Goal: Transaction & Acquisition: Book appointment/travel/reservation

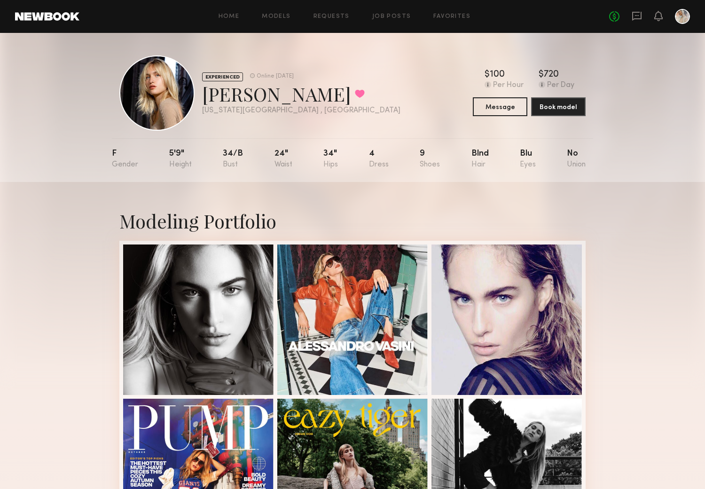
click at [673, 133] on div "EXPERIENCED Online 1wk ago Demi R. Favorited New York City , NY Online 1wk ago …" at bounding box center [352, 107] width 705 height 149
click at [355, 90] on button at bounding box center [360, 93] width 10 height 8
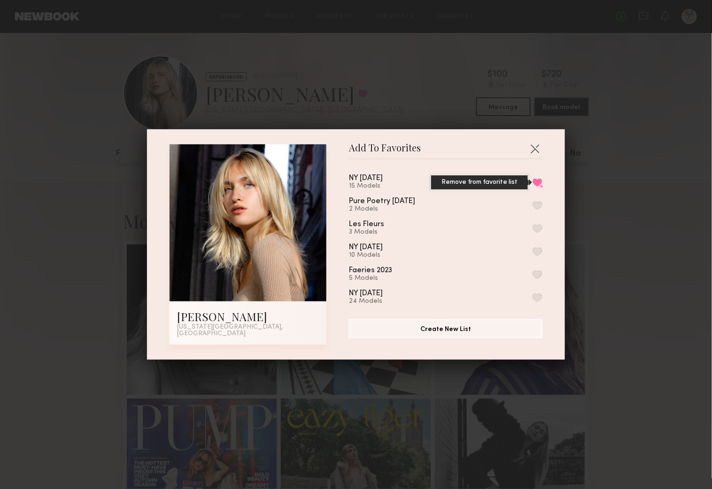
click at [533, 183] on button "Remove from favorite list" at bounding box center [538, 182] width 10 height 8
click at [532, 148] on button "button" at bounding box center [535, 148] width 15 height 15
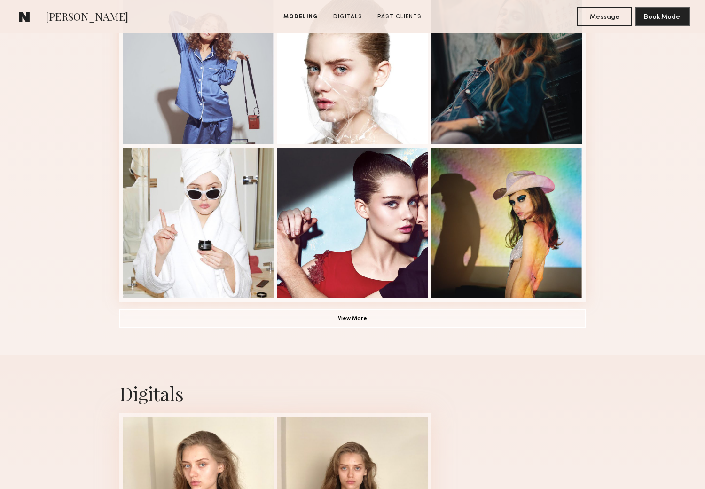
scroll to position [626, 0]
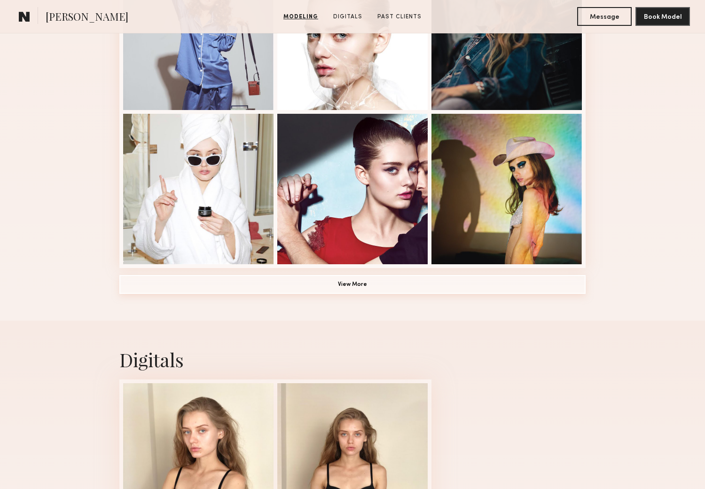
click at [349, 284] on button "View More" at bounding box center [352, 284] width 466 height 19
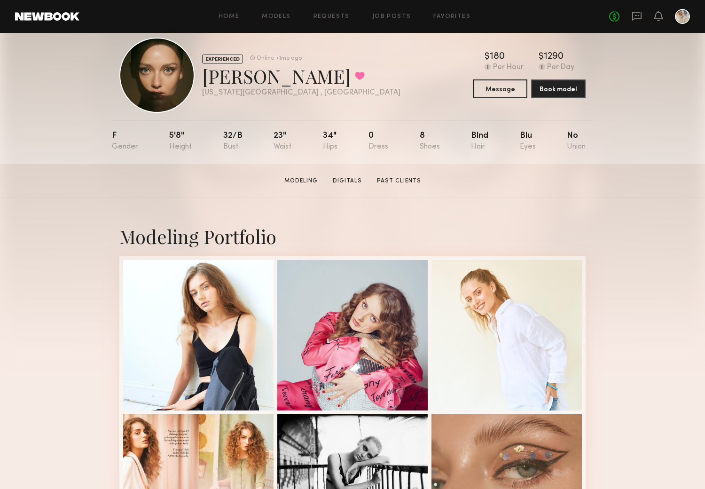
scroll to position [0, 0]
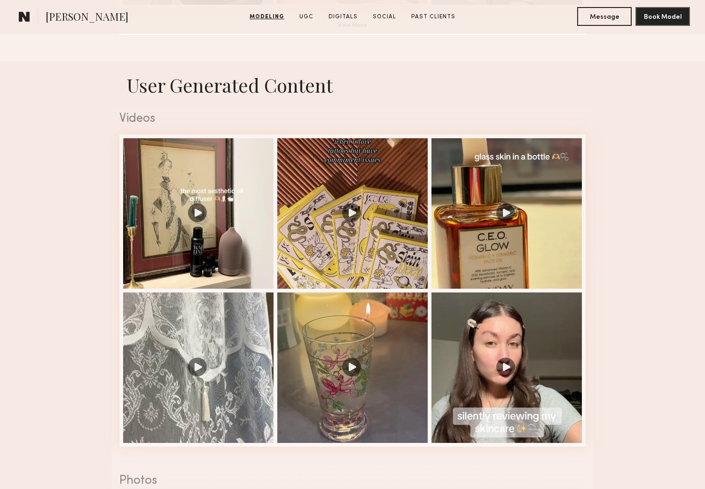
scroll to position [887, 0]
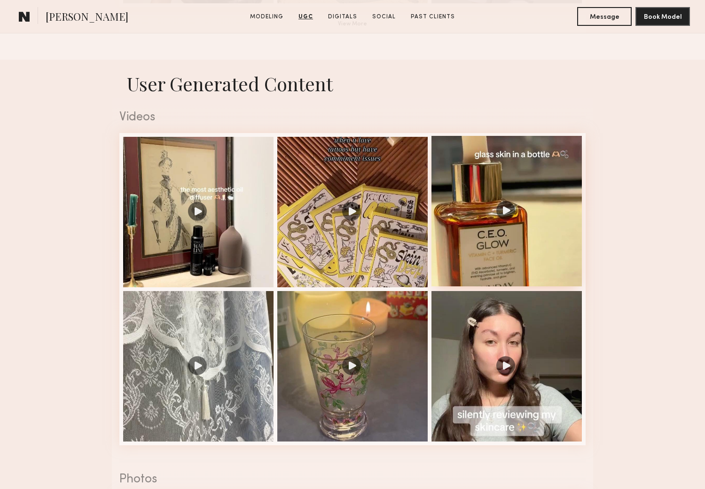
click at [502, 213] on div at bounding box center [506, 211] width 150 height 150
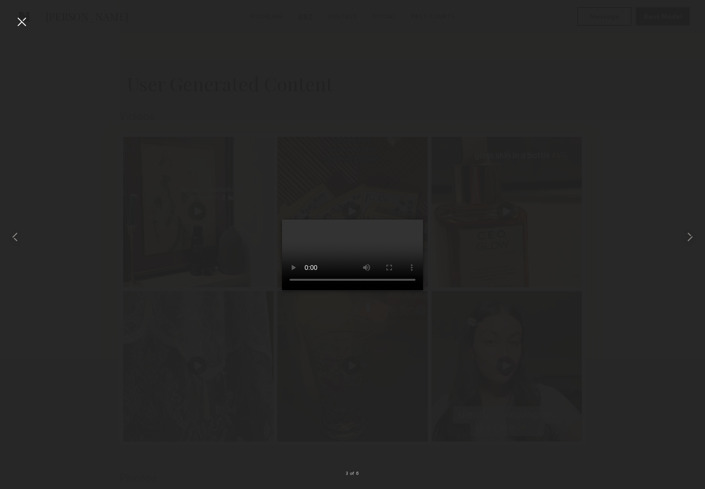
click at [21, 16] on div at bounding box center [21, 21] width 15 height 15
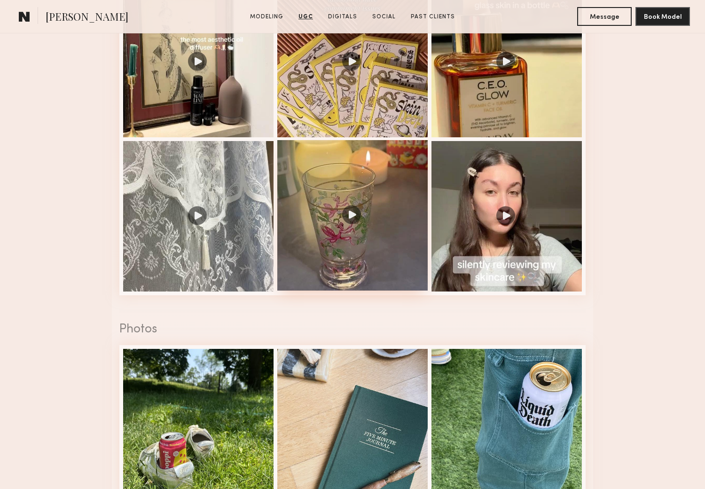
scroll to position [1044, 0]
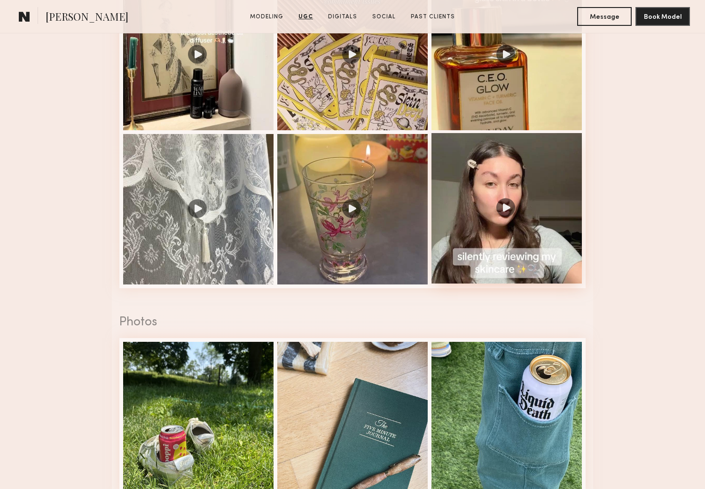
click at [507, 210] on div at bounding box center [506, 208] width 150 height 150
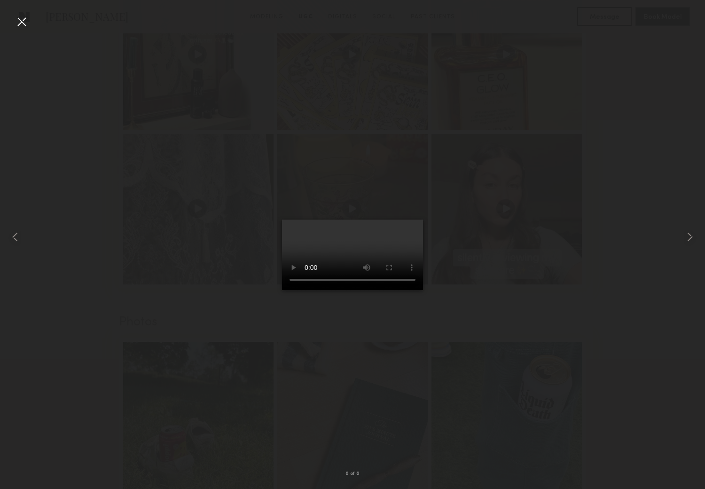
click at [22, 16] on div at bounding box center [21, 21] width 15 height 15
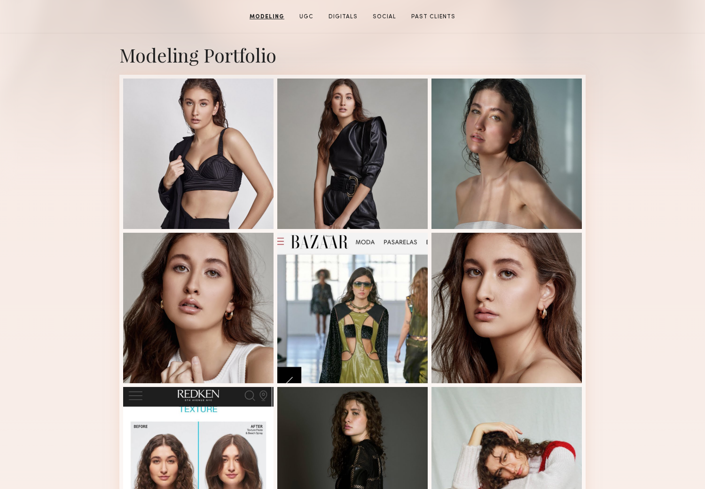
scroll to position [0, 0]
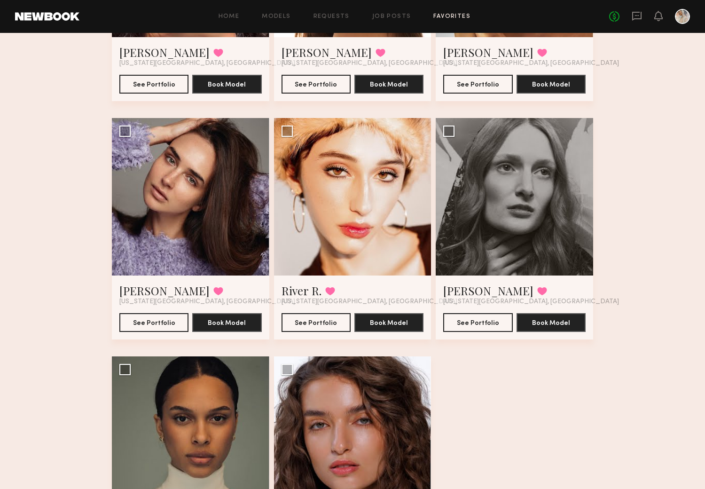
scroll to position [574, 0]
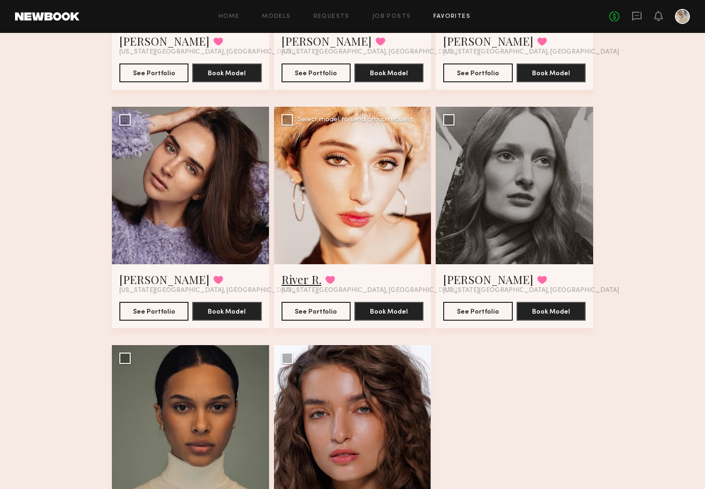
scroll to position [783, 0]
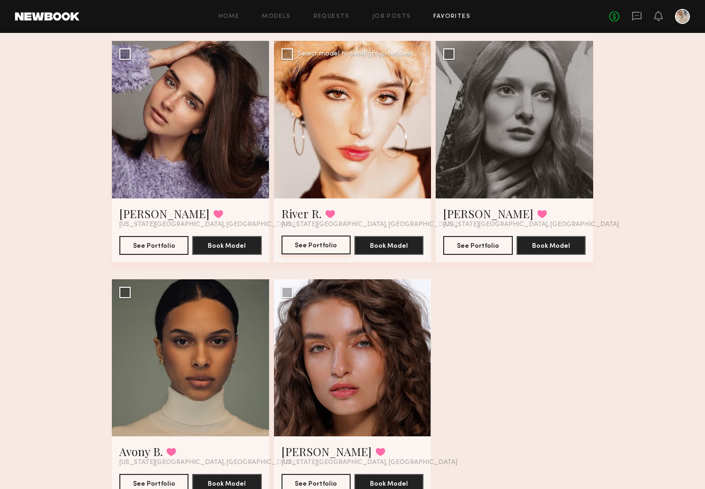
click at [318, 243] on button "See Portfolio" at bounding box center [315, 244] width 69 height 19
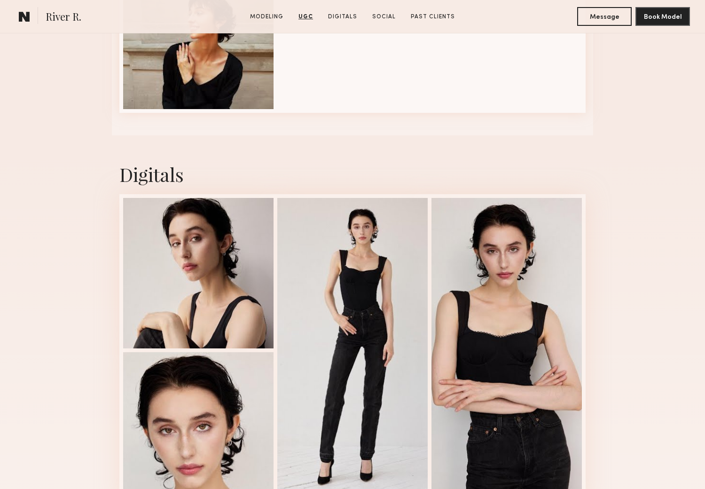
scroll to position [1618, 0]
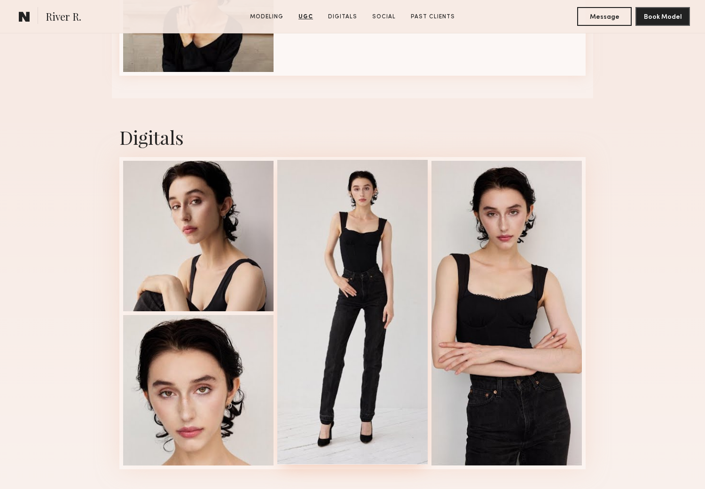
drag, startPoint x: 352, startPoint y: 275, endPoint x: 369, endPoint y: 308, distance: 37.2
click at [369, 308] on div at bounding box center [352, 312] width 150 height 304
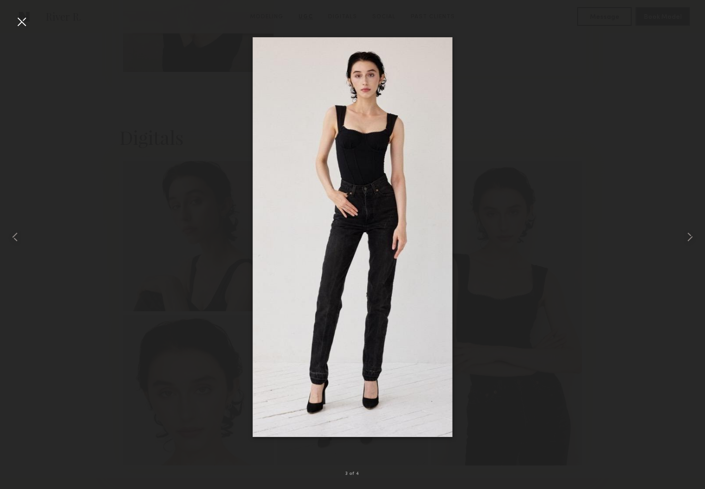
click at [21, 16] on div at bounding box center [21, 21] width 15 height 15
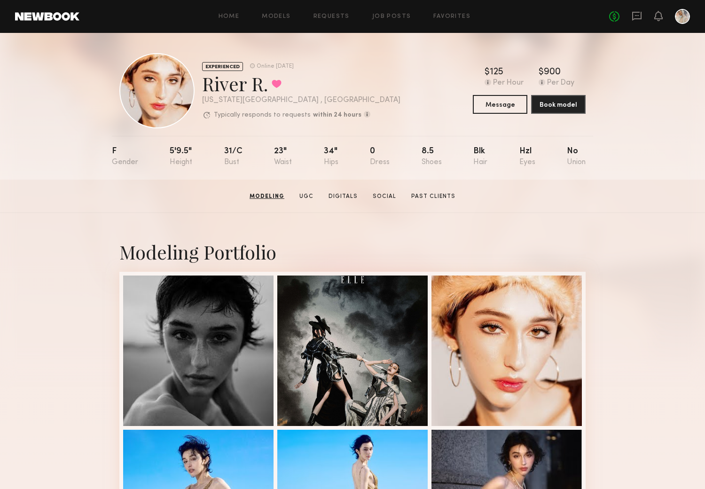
scroll to position [0, 0]
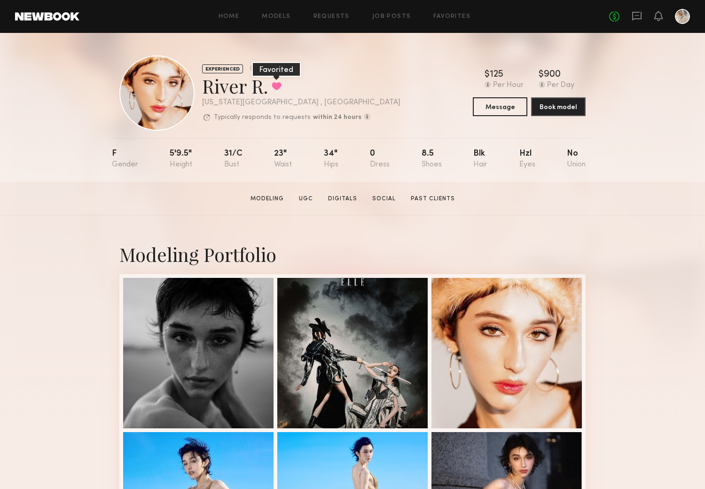
click at [275, 83] on button at bounding box center [277, 86] width 10 height 8
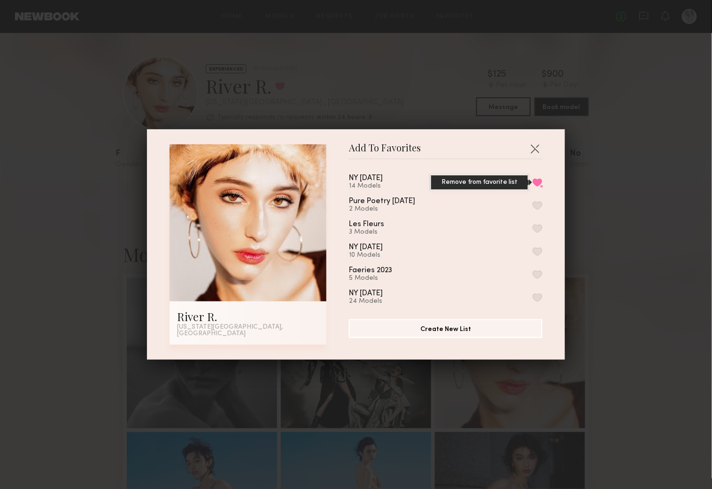
click at [533, 183] on button "Remove from favorite list" at bounding box center [538, 182] width 10 height 8
click at [528, 148] on button "button" at bounding box center [535, 148] width 15 height 15
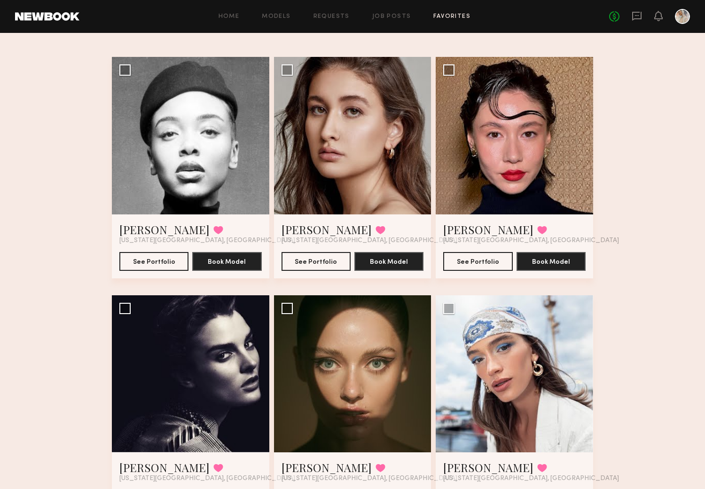
scroll to position [44, 0]
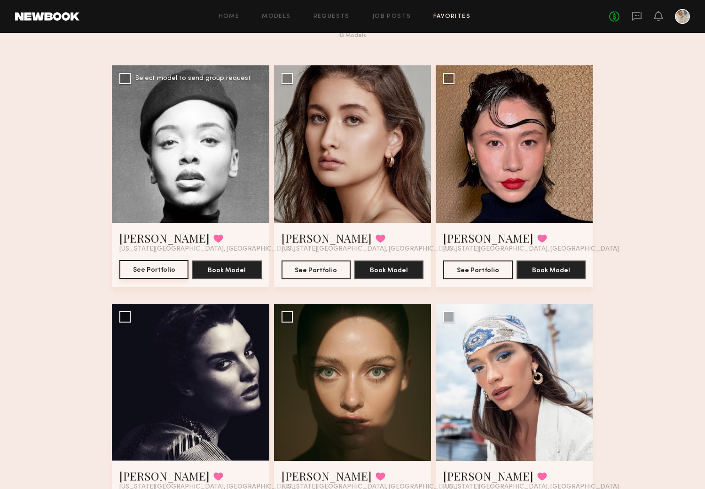
click at [157, 265] on button "See Portfolio" at bounding box center [153, 269] width 69 height 19
click at [350, 190] on div at bounding box center [352, 143] width 157 height 157
click at [314, 267] on button "See Portfolio" at bounding box center [315, 269] width 69 height 19
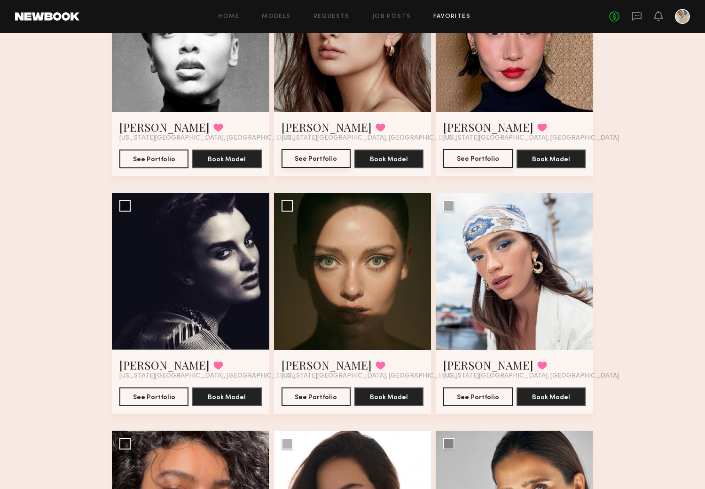
scroll to position [253, 0]
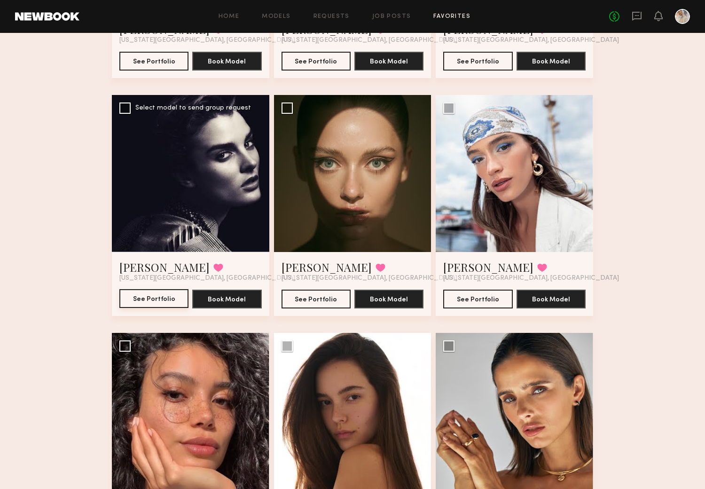
click at [148, 297] on button "See Portfolio" at bounding box center [153, 298] width 69 height 19
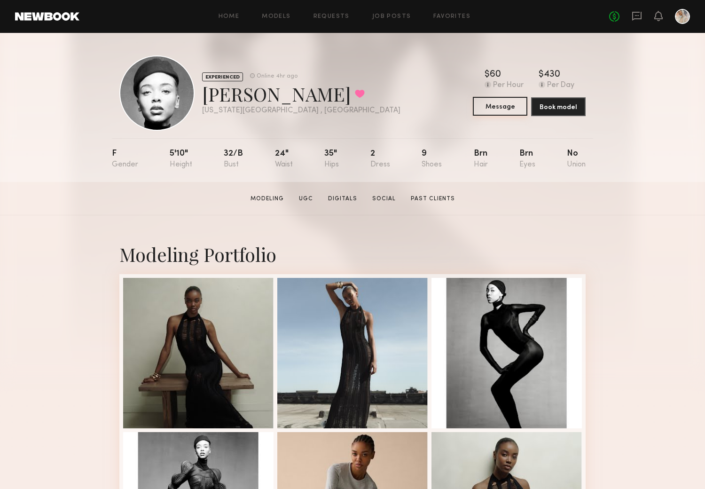
click at [495, 103] on button "Message" at bounding box center [500, 106] width 55 height 19
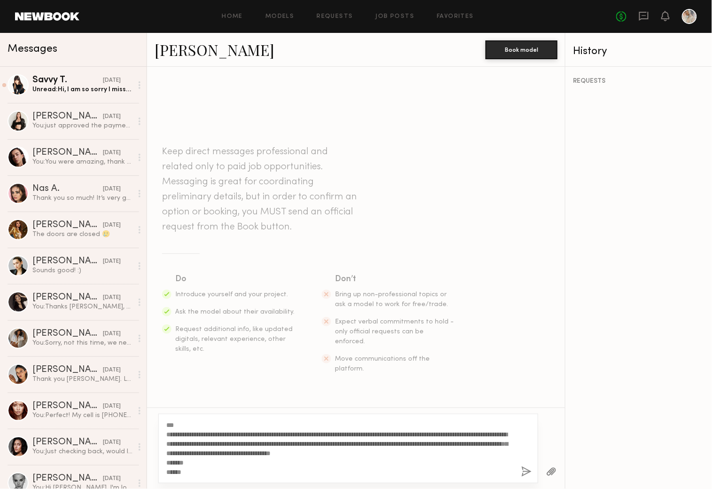
click at [172, 423] on textarea "**********" at bounding box center [340, 448] width 348 height 56
click at [196, 452] on textarea "**********" at bounding box center [340, 448] width 348 height 56
click at [439, 452] on textarea "**********" at bounding box center [340, 448] width 348 height 56
click at [199, 460] on textarea "**********" at bounding box center [340, 448] width 348 height 56
type textarea "**********"
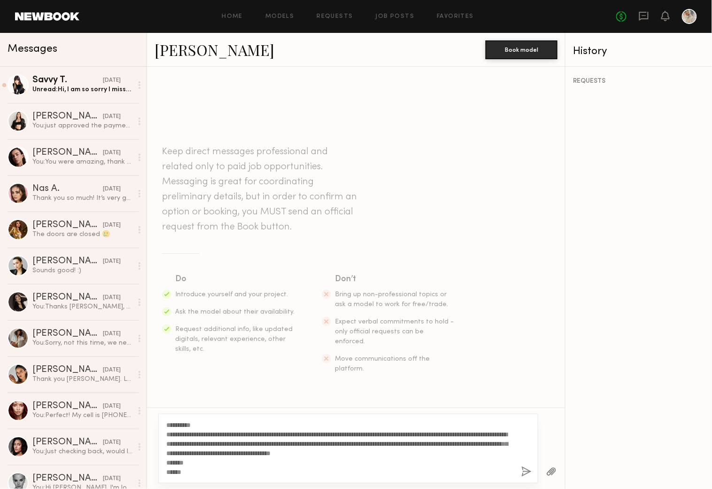
click at [524, 468] on button "button" at bounding box center [527, 472] width 10 height 12
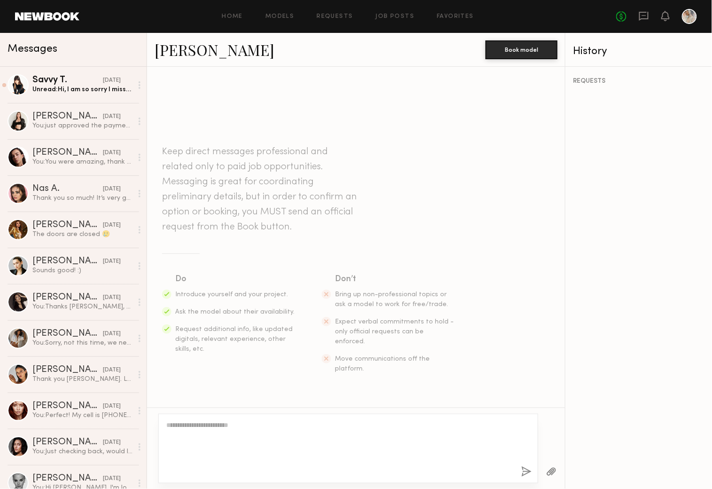
scroll to position [92, 0]
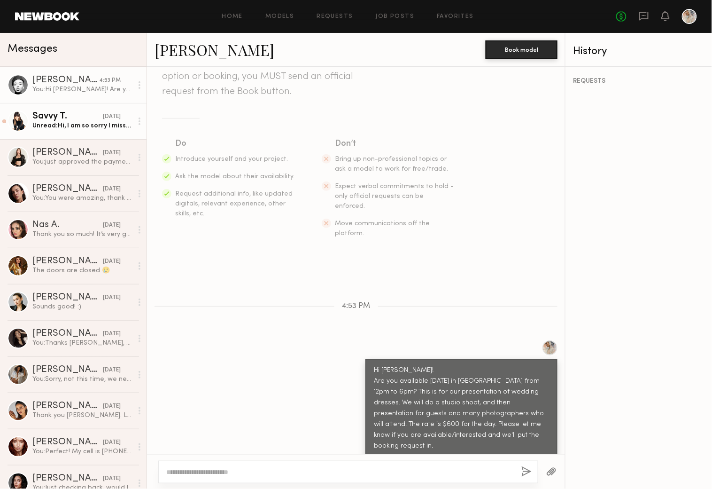
click at [60, 119] on div "Savvy T." at bounding box center [67, 116] width 70 height 9
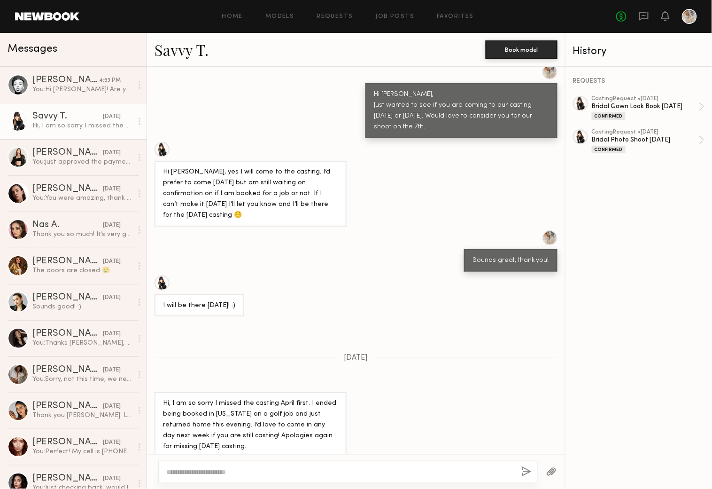
scroll to position [430, 0]
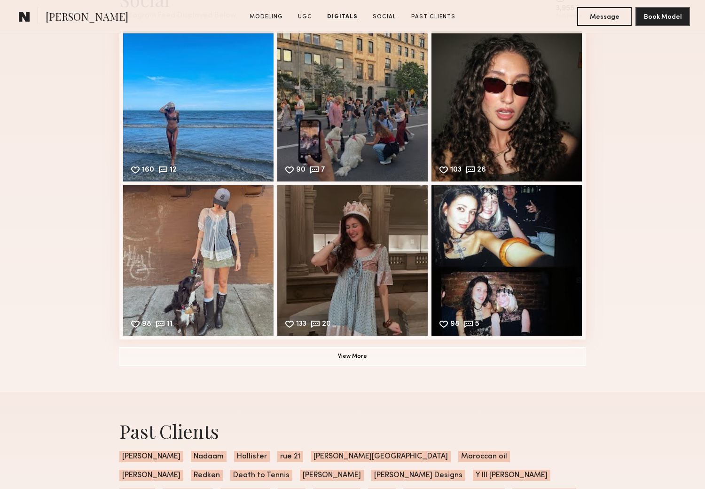
scroll to position [2088, 0]
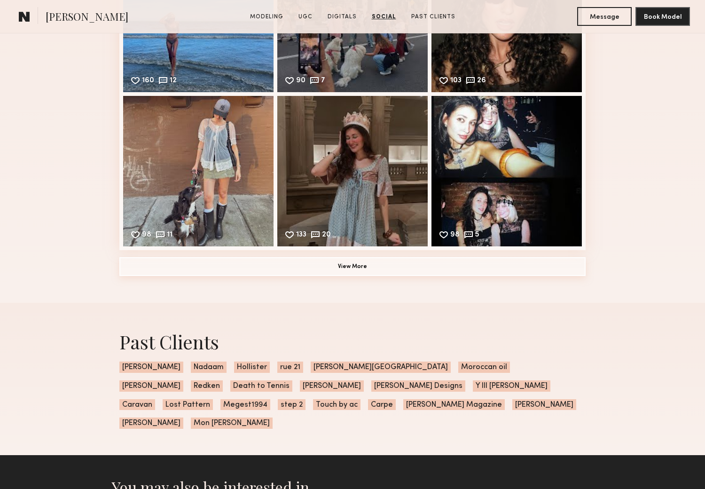
click at [353, 273] on button "View More" at bounding box center [352, 266] width 466 height 19
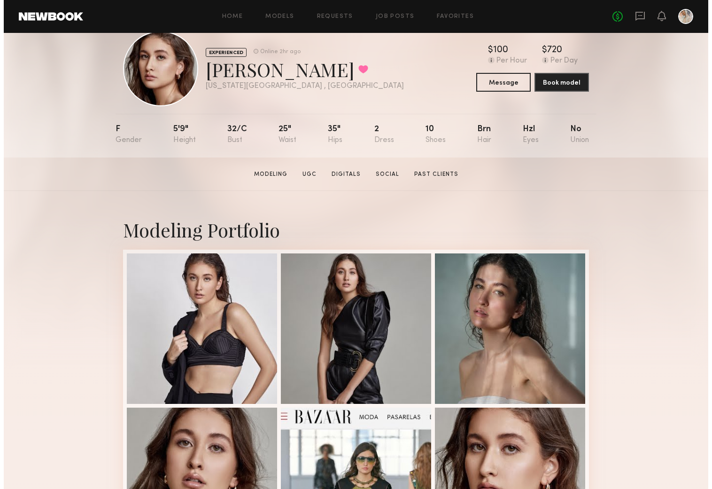
scroll to position [0, 0]
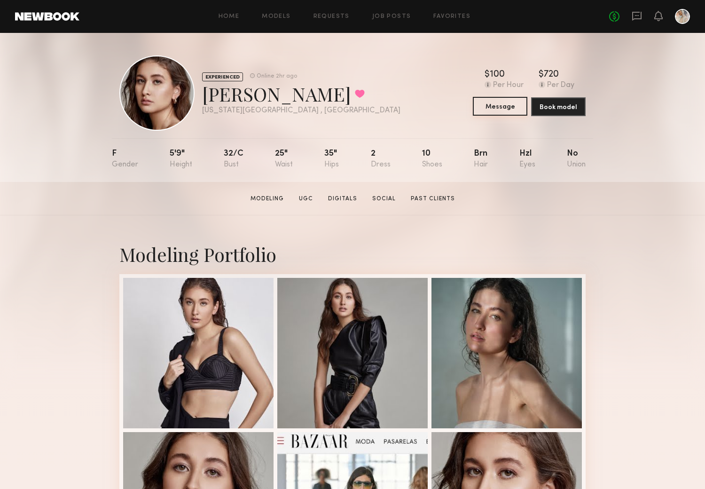
click at [492, 105] on button "Message" at bounding box center [500, 106] width 55 height 19
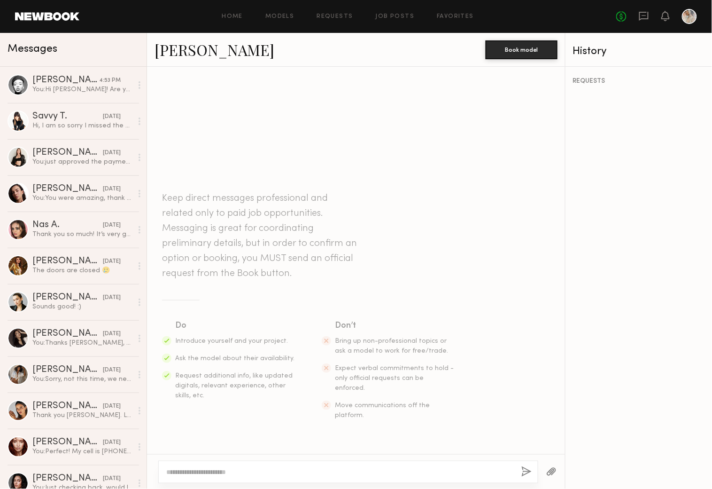
click at [171, 470] on textarea at bounding box center [340, 471] width 348 height 9
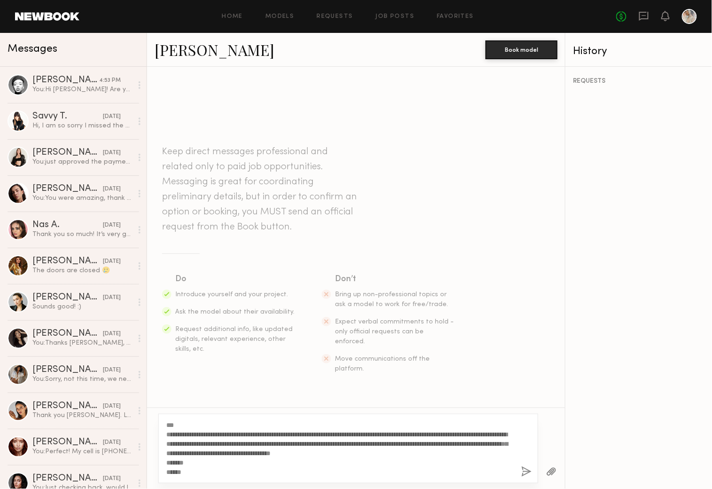
drag, startPoint x: 200, startPoint y: 453, endPoint x: 191, endPoint y: 451, distance: 9.6
click at [191, 451] on textarea "**********" at bounding box center [340, 448] width 348 height 56
click at [172, 422] on textarea "**********" at bounding box center [340, 448] width 348 height 56
type textarea "**********"
click at [525, 470] on button "button" at bounding box center [527, 472] width 10 height 12
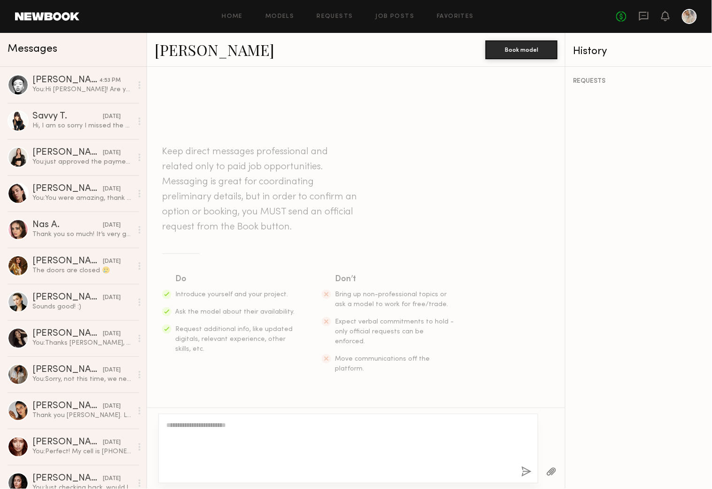
scroll to position [92, 0]
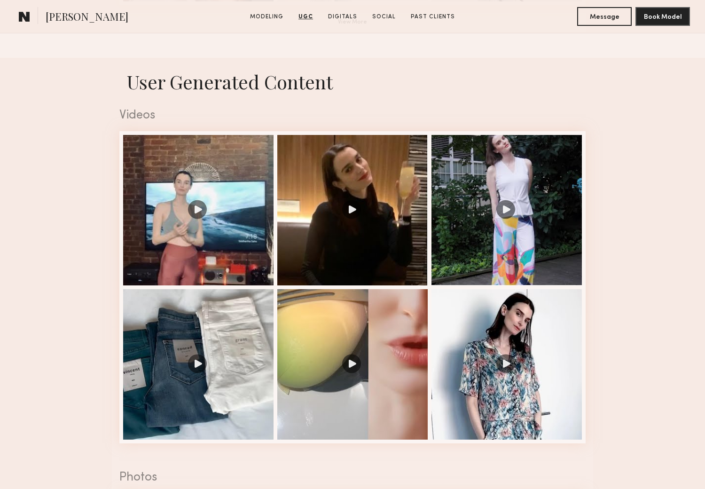
scroll to position [887, 0]
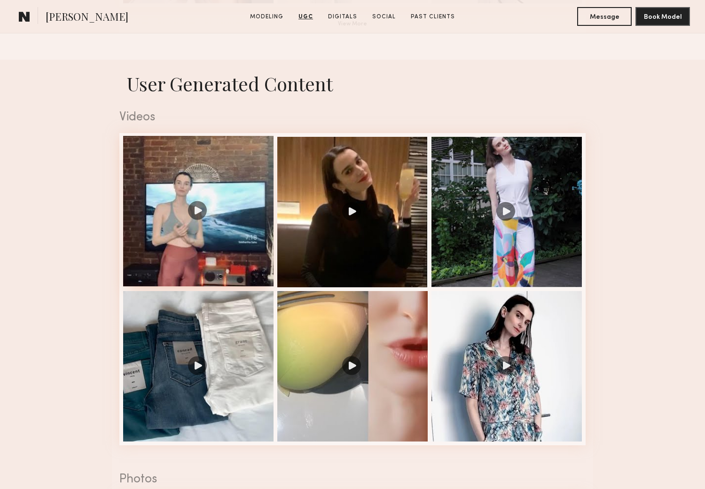
click at [195, 213] on div at bounding box center [198, 211] width 150 height 150
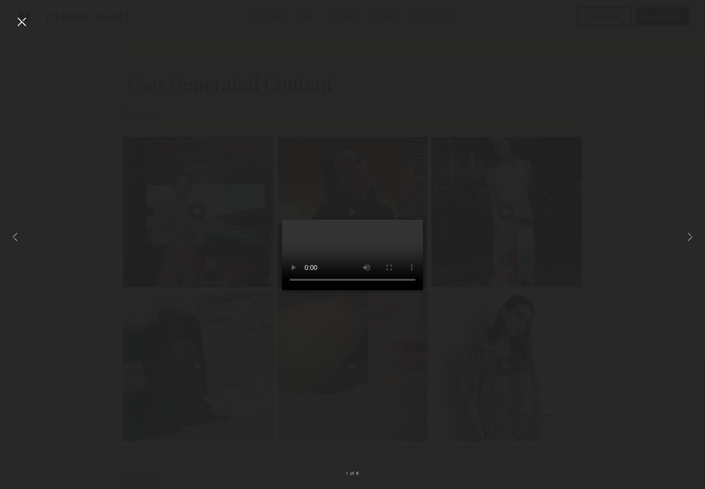
click at [20, 17] on div at bounding box center [21, 21] width 15 height 15
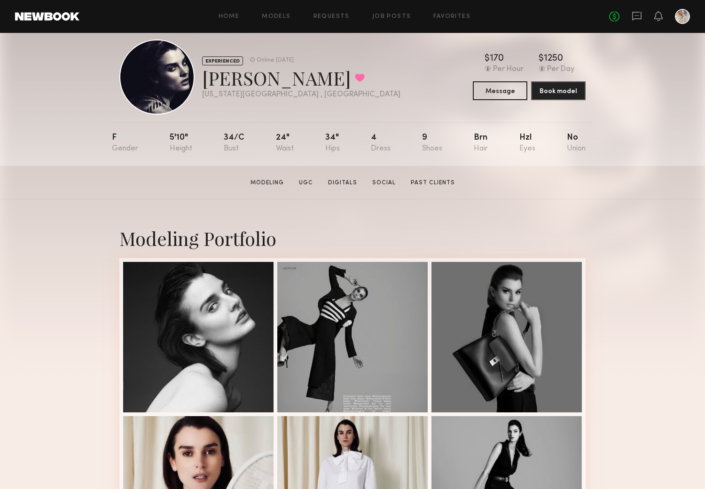
scroll to position [0, 0]
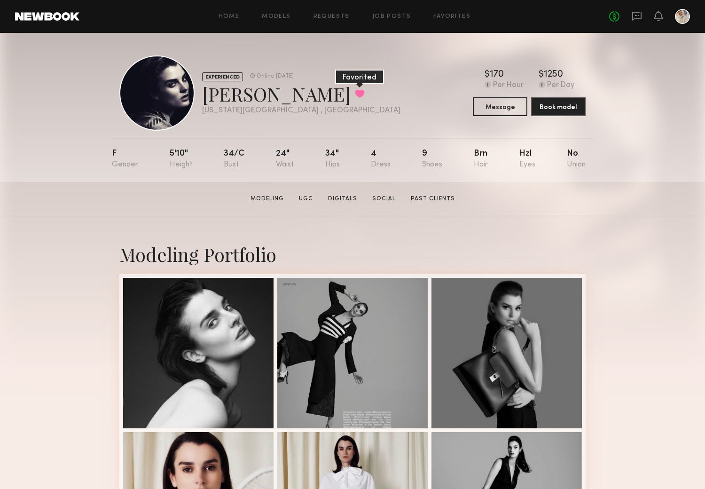
click at [355, 90] on button at bounding box center [360, 93] width 10 height 8
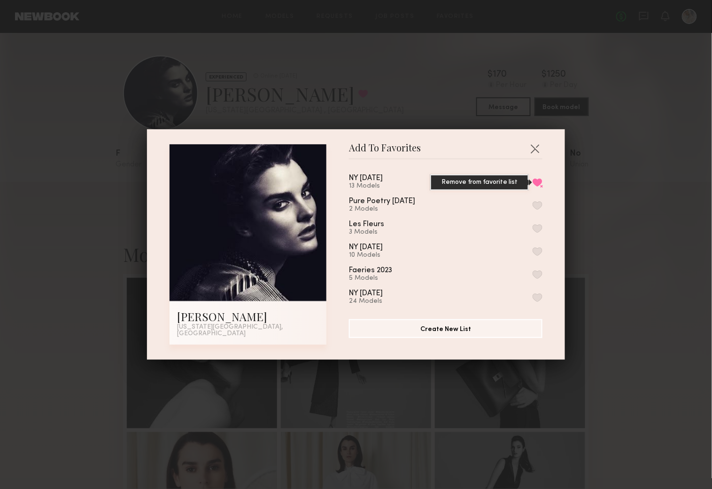
click at [533, 184] on button "Remove from favorite list" at bounding box center [538, 182] width 10 height 8
click at [531, 147] on button "button" at bounding box center [535, 148] width 15 height 15
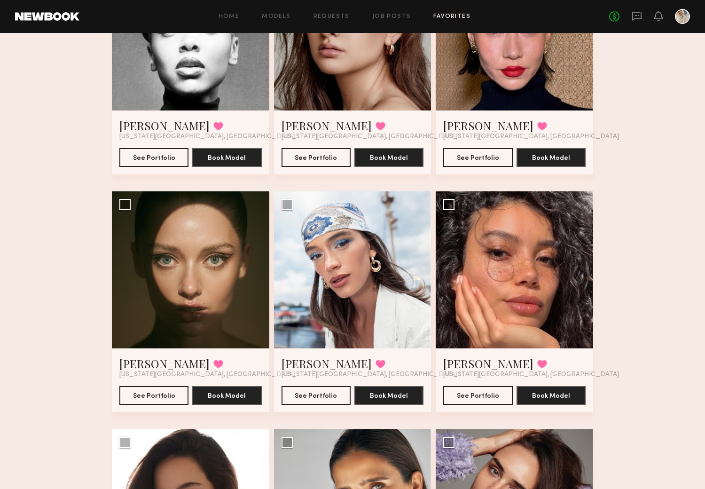
scroll to position [209, 0]
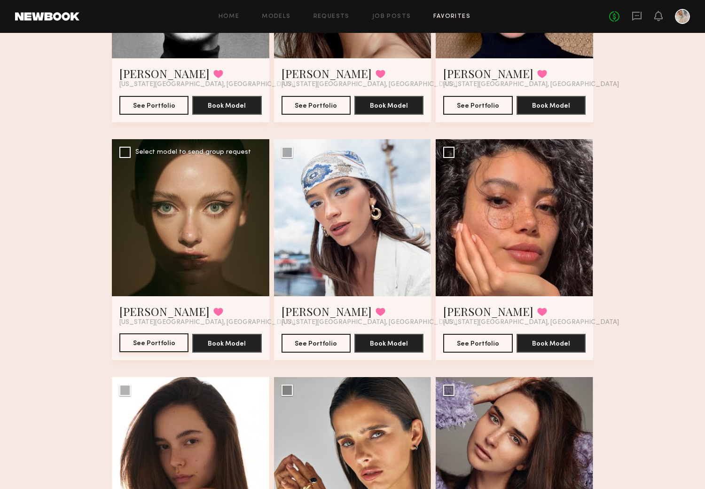
click at [148, 341] on button "See Portfolio" at bounding box center [153, 342] width 69 height 19
click at [315, 341] on button "See Portfolio" at bounding box center [315, 342] width 69 height 19
click at [83, 228] on div "Favorites NY Oct 2025 12 Models Share Copy Shareable Link Edit Nikira E. Favori…" at bounding box center [352, 354] width 705 height 1027
click at [55, 84] on div "Favorites NY Oct 2025 12 Models Share Copy Shareable Link Edit Nikira E. Favori…" at bounding box center [352, 354] width 705 height 1027
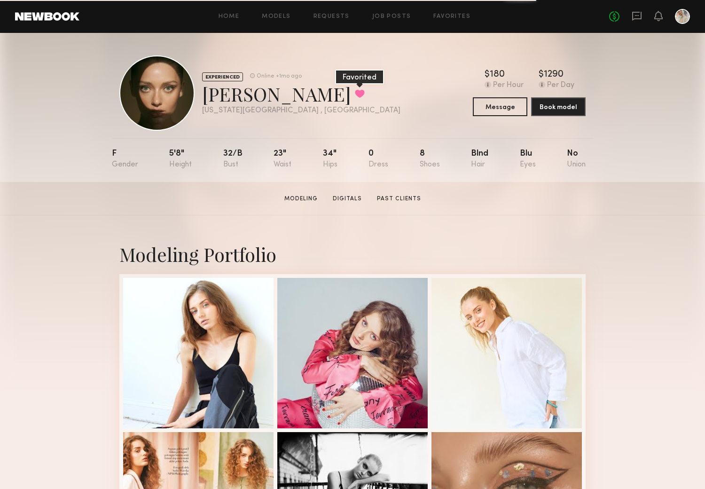
click at [355, 89] on button at bounding box center [360, 93] width 10 height 8
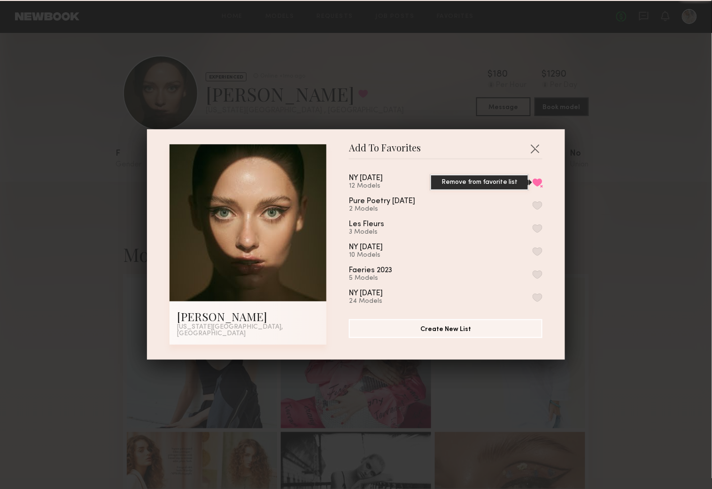
click at [533, 184] on button "Remove from favorite list" at bounding box center [538, 182] width 10 height 8
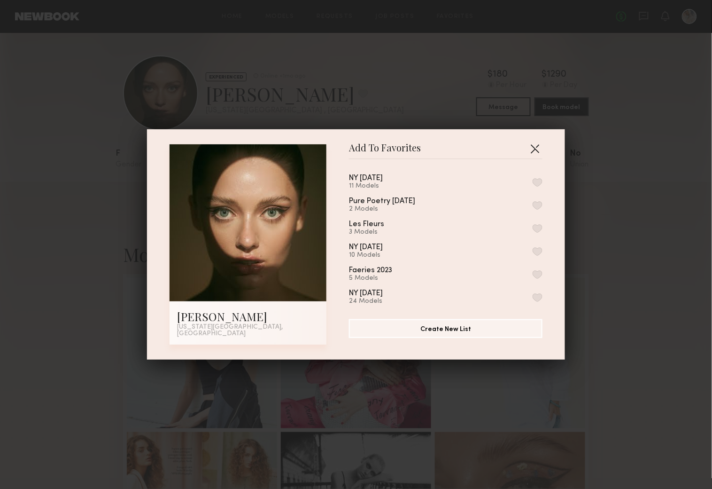
click at [530, 147] on button "button" at bounding box center [535, 148] width 15 height 15
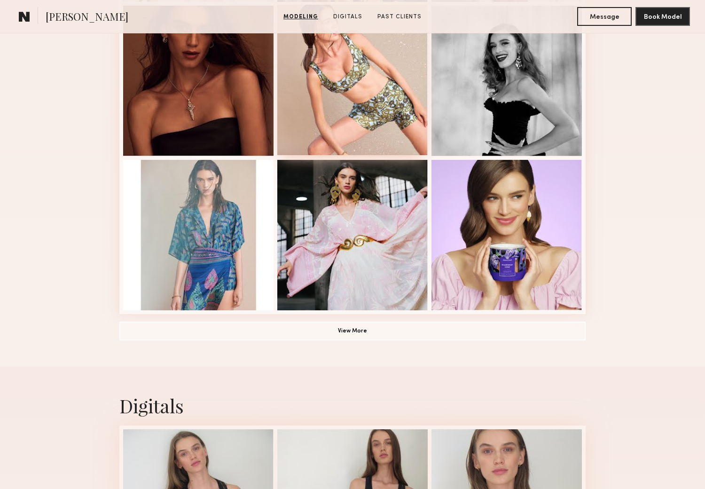
scroll to position [626, 0]
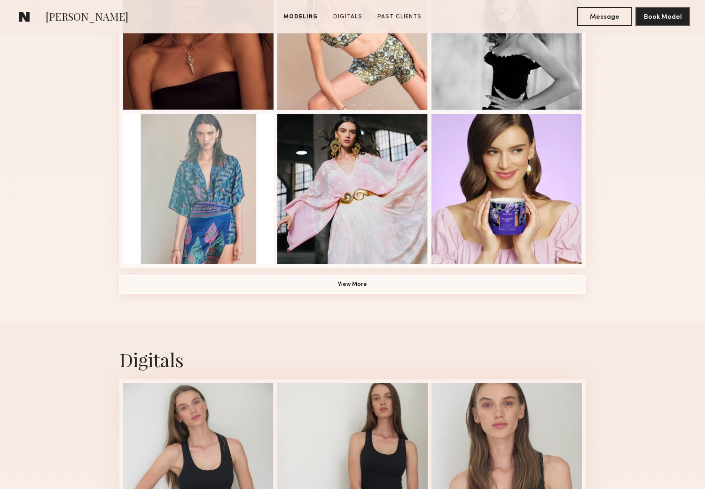
click at [346, 285] on button "View More" at bounding box center [352, 284] width 466 height 19
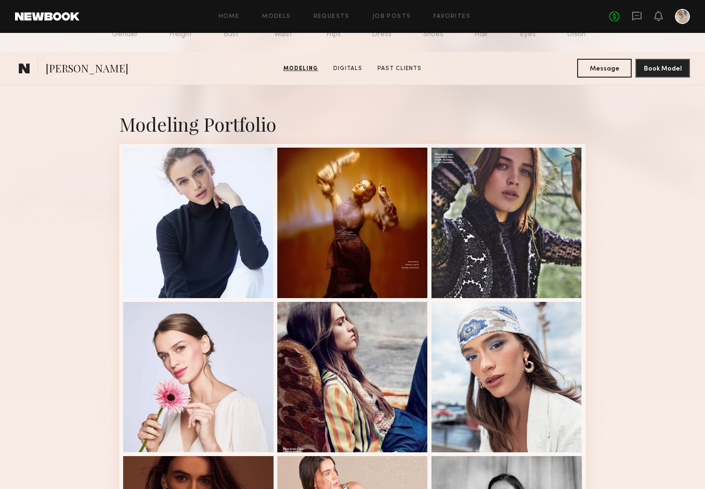
scroll to position [0, 0]
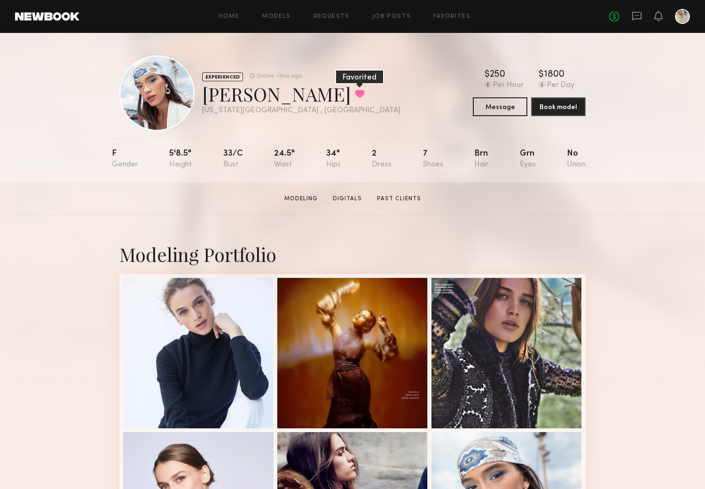
click at [355, 91] on button at bounding box center [360, 93] width 10 height 8
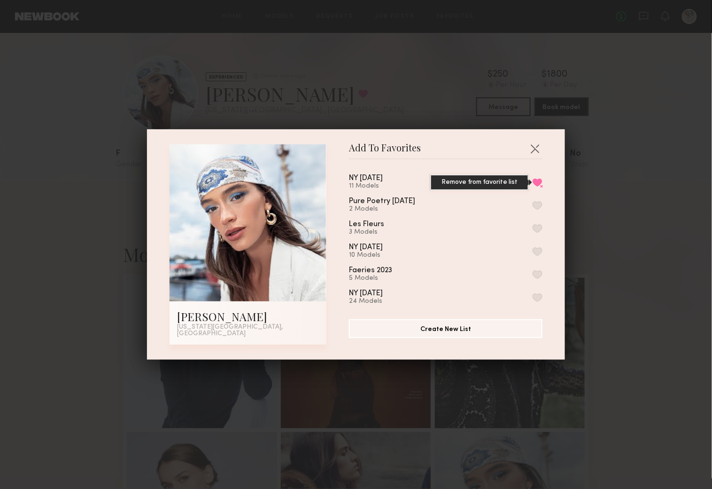
click at [533, 184] on button "Remove from favorite list" at bounding box center [538, 182] width 10 height 8
click at [530, 148] on button "button" at bounding box center [535, 148] width 15 height 15
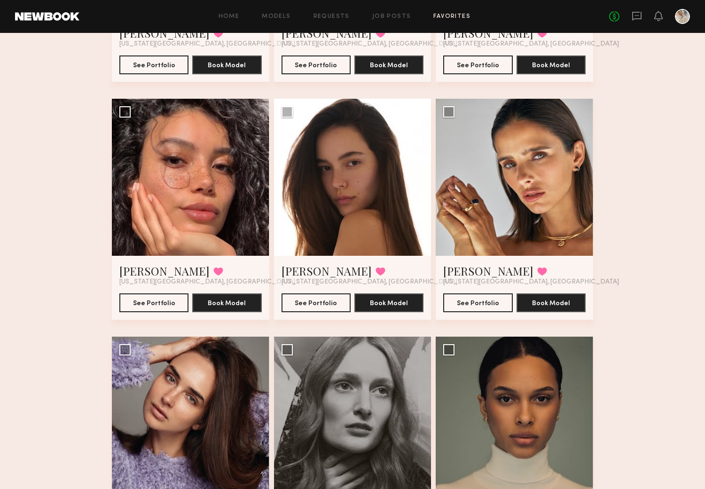
scroll to position [261, 0]
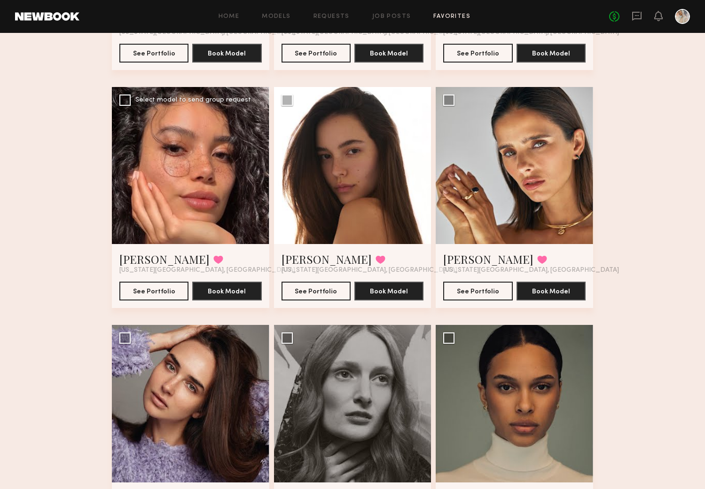
click at [189, 191] on div at bounding box center [190, 165] width 157 height 157
click at [151, 288] on button "See Portfolio" at bounding box center [153, 290] width 69 height 19
click at [320, 288] on button "See Portfolio" at bounding box center [315, 290] width 69 height 19
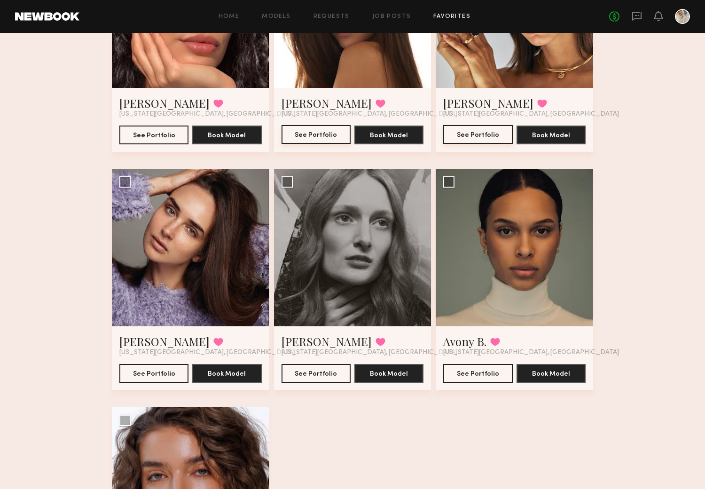
scroll to position [417, 0]
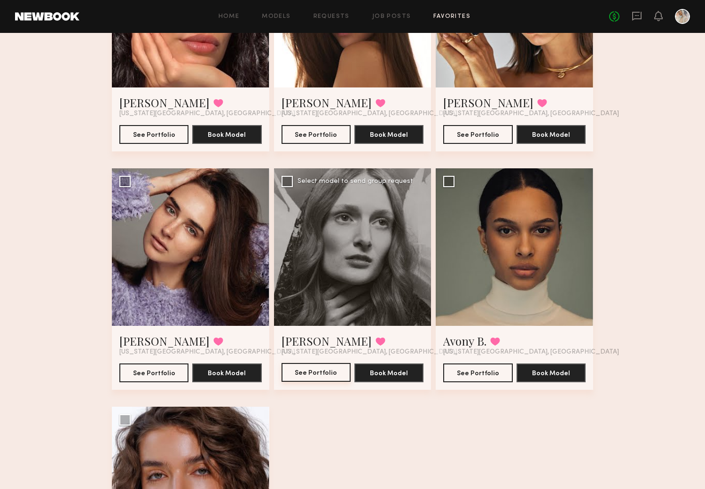
click at [318, 370] on button "See Portfolio" at bounding box center [315, 372] width 69 height 19
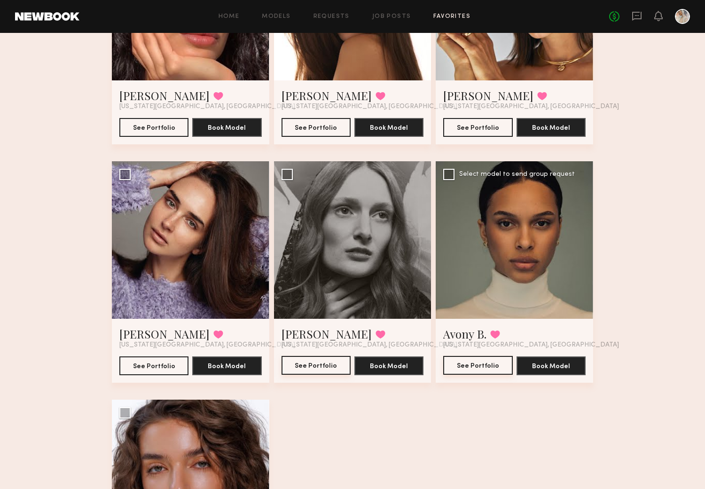
scroll to position [470, 0]
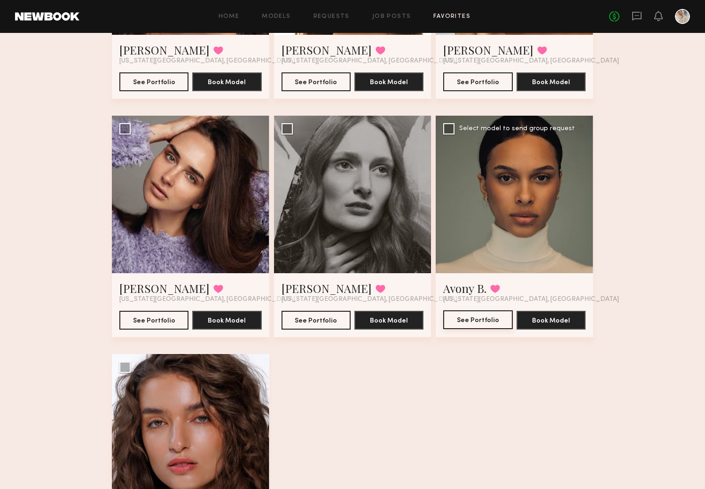
click at [477, 317] on button "See Portfolio" at bounding box center [477, 319] width 69 height 19
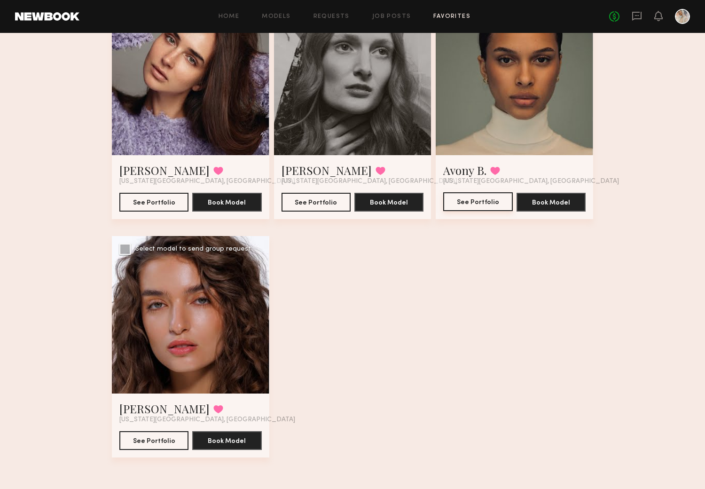
scroll to position [589, 0]
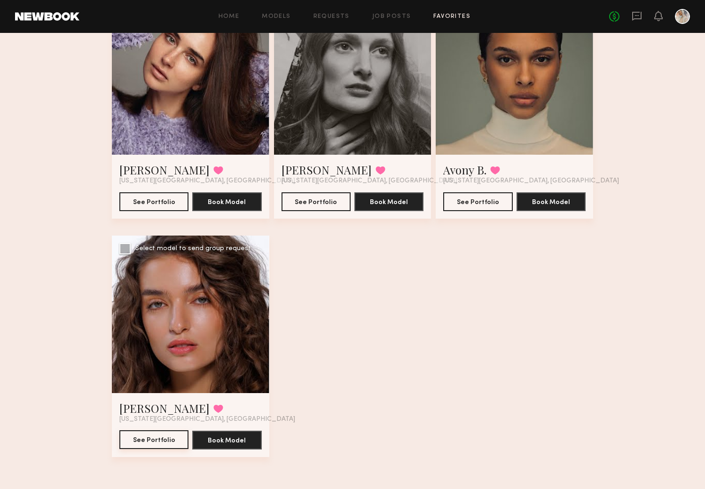
click at [143, 434] on button "See Portfolio" at bounding box center [153, 439] width 69 height 19
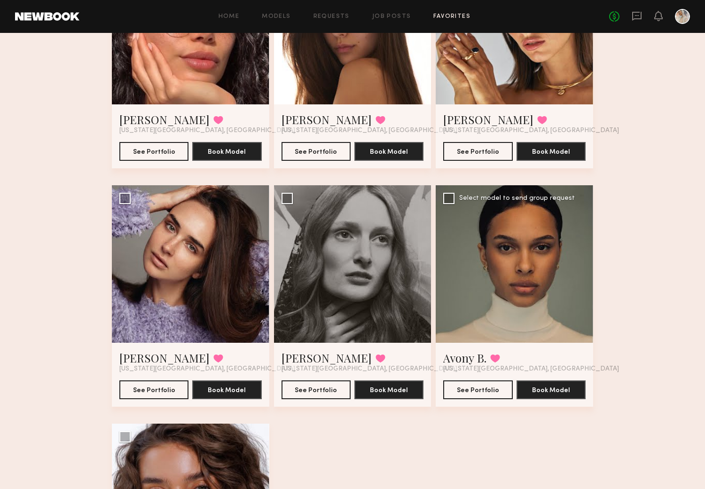
scroll to position [433, 0]
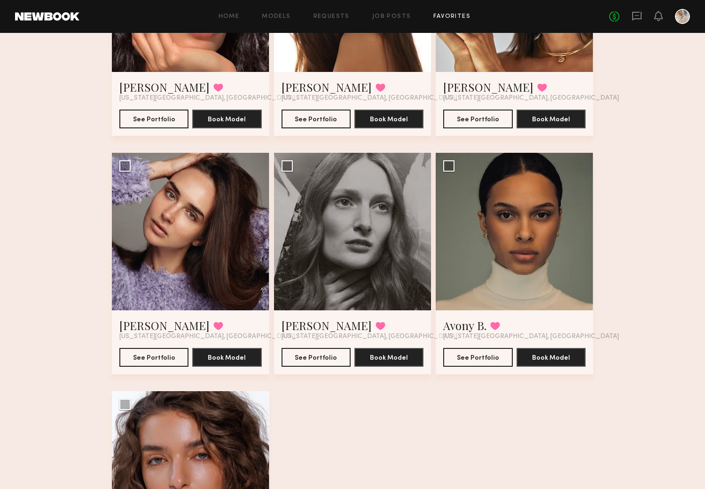
click at [39, 90] on div "Favorites NY Oct 2025 10 Models Share Copy Shareable Link Edit Nikira E. Favori…" at bounding box center [352, 130] width 705 height 1027
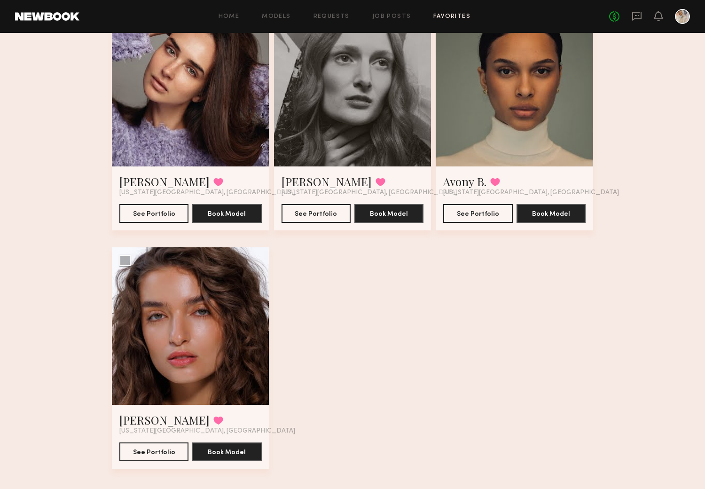
scroll to position [589, 0]
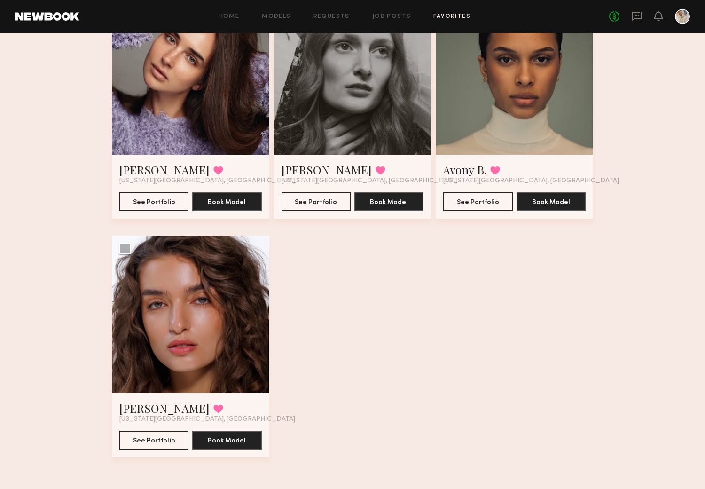
click at [174, 322] on div at bounding box center [190, 313] width 157 height 157
click at [152, 437] on button "See Portfolio" at bounding box center [153, 439] width 69 height 19
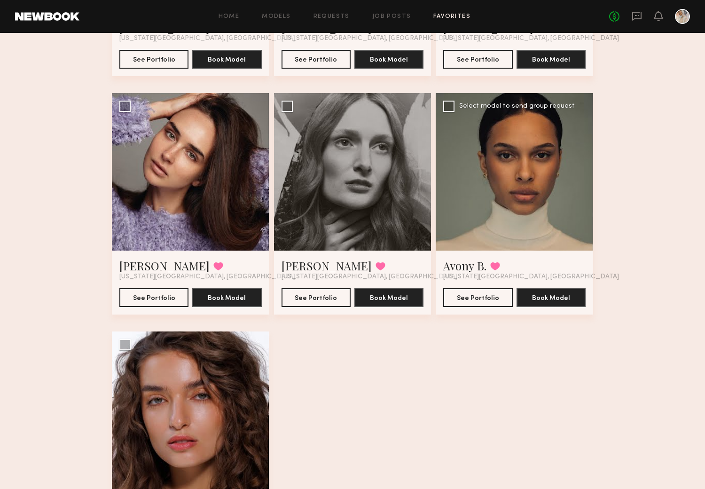
scroll to position [485, 0]
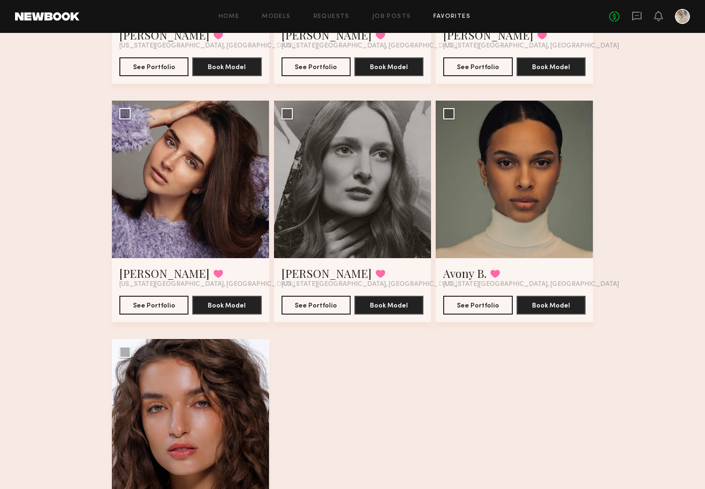
click at [49, 298] on div "Favorites NY Oct 2025 10 Models Share Copy Shareable Link Edit Nikira E. Favori…" at bounding box center [352, 78] width 705 height 1027
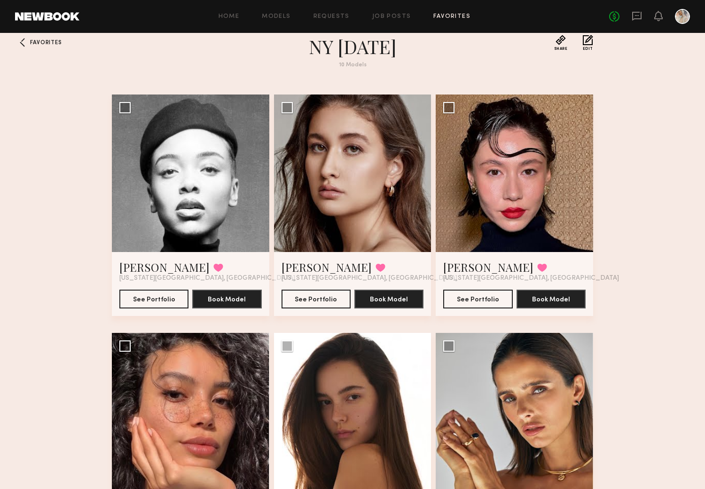
scroll to position [0, 0]
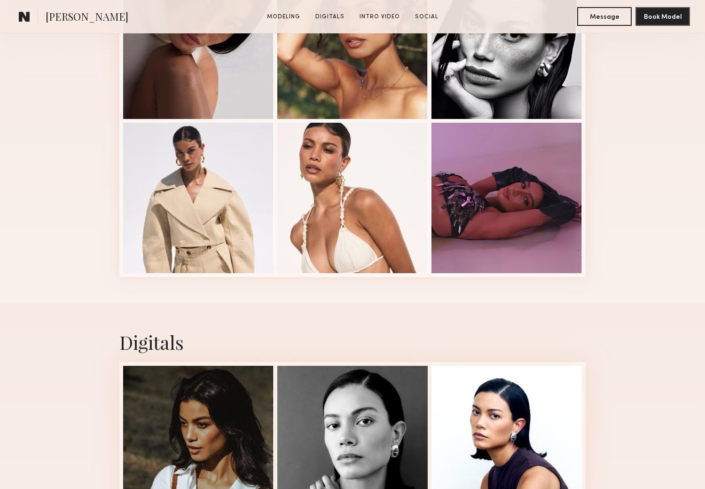
scroll to position [365, 0]
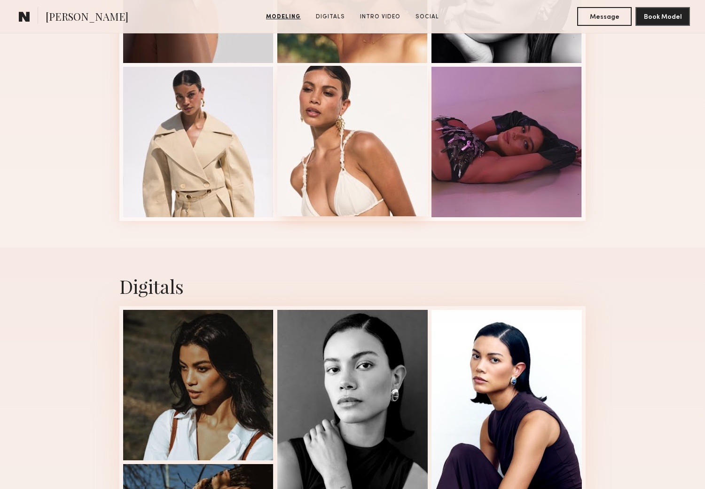
click at [351, 168] on div at bounding box center [352, 141] width 150 height 150
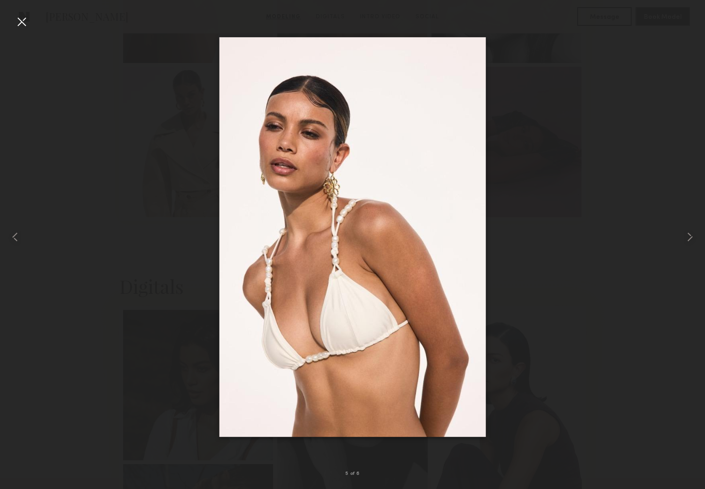
click at [18, 19] on div at bounding box center [21, 21] width 15 height 15
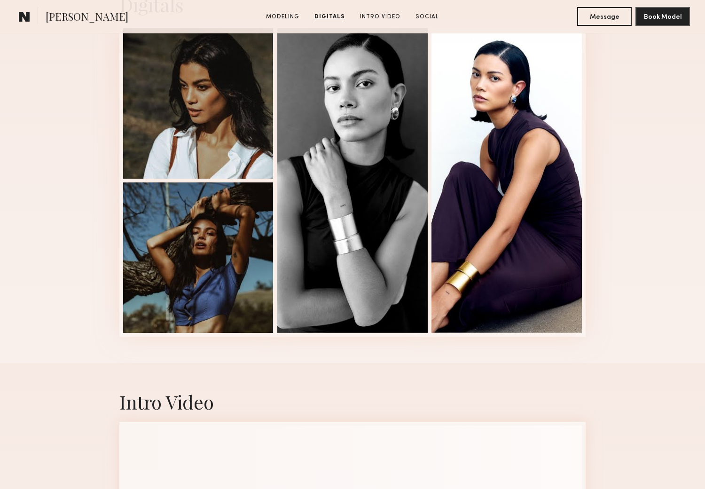
scroll to position [522, 0]
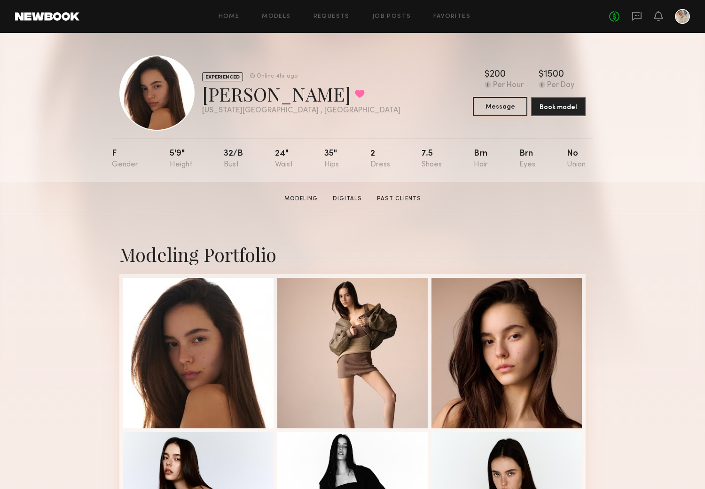
click at [493, 107] on button "Message" at bounding box center [500, 106] width 55 height 19
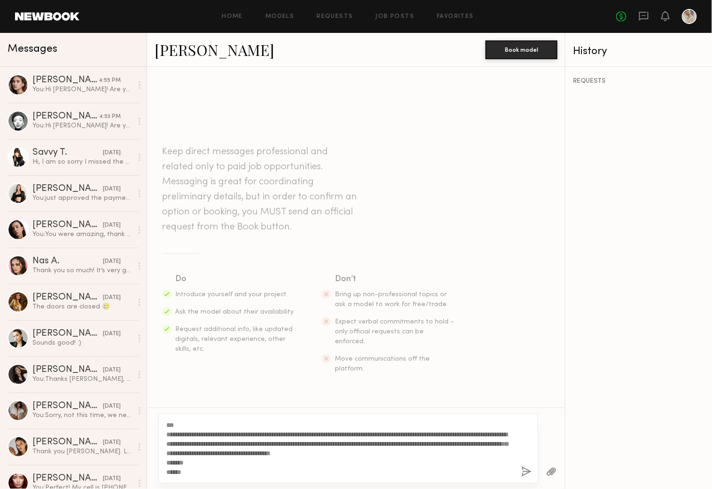
click at [172, 425] on textarea "**********" at bounding box center [340, 448] width 348 height 56
type textarea "**********"
click at [506, 382] on div "Keep direct messages professional and related only to paid job opportunities. M…" at bounding box center [356, 249] width 418 height 312
click at [525, 470] on button "button" at bounding box center [527, 472] width 10 height 12
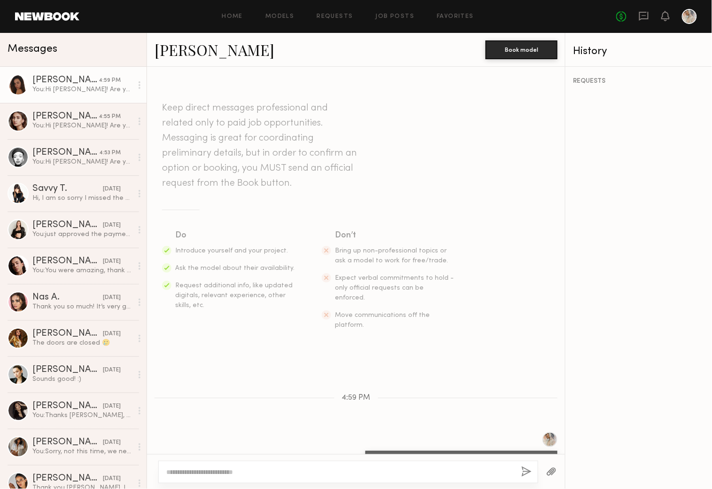
scroll to position [92, 0]
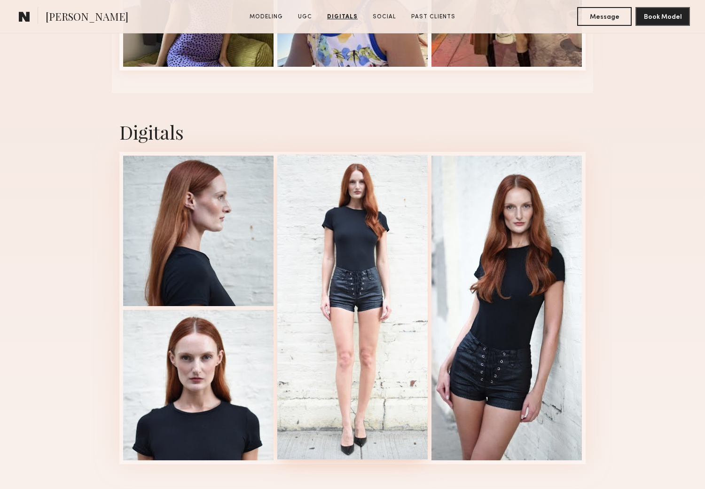
scroll to position [1984, 0]
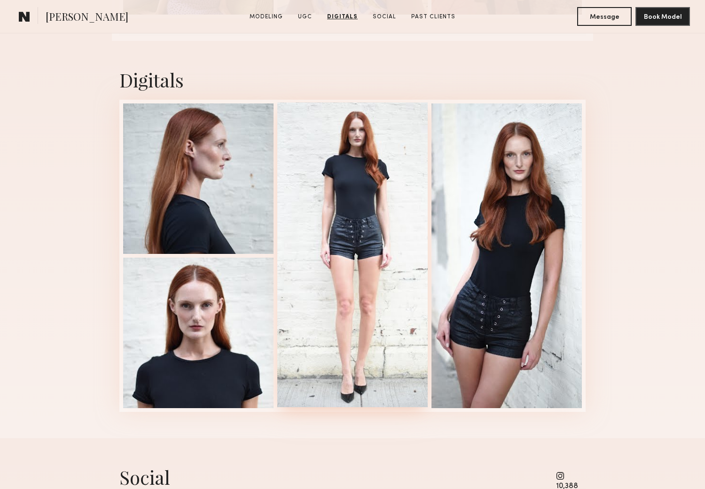
click at [367, 248] on div at bounding box center [352, 254] width 150 height 304
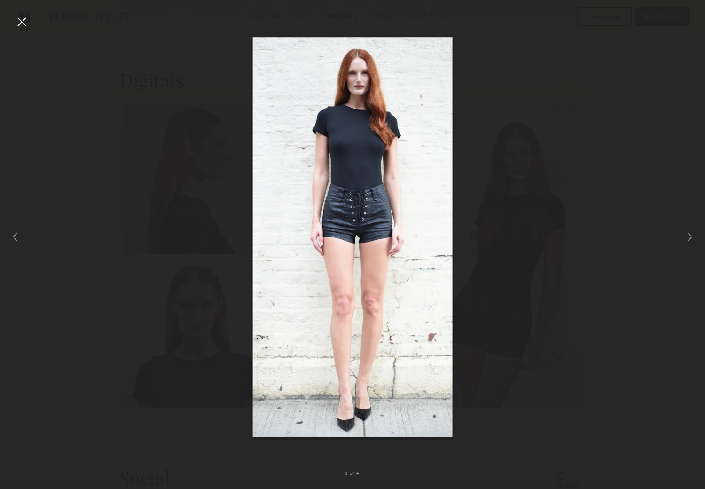
click at [21, 17] on div at bounding box center [21, 21] width 15 height 15
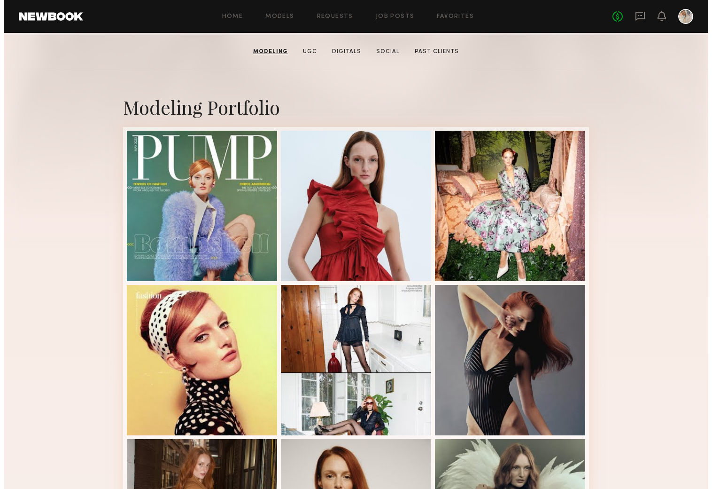
scroll to position [0, 0]
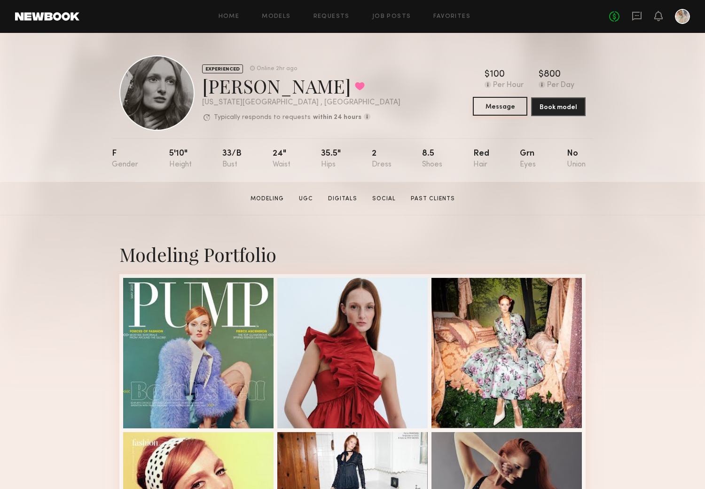
click at [492, 104] on button "Message" at bounding box center [500, 106] width 55 height 19
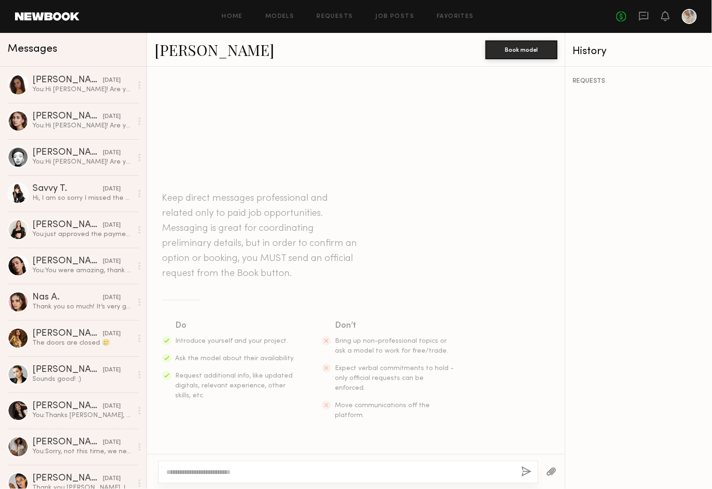
click at [170, 472] on textarea at bounding box center [340, 471] width 348 height 9
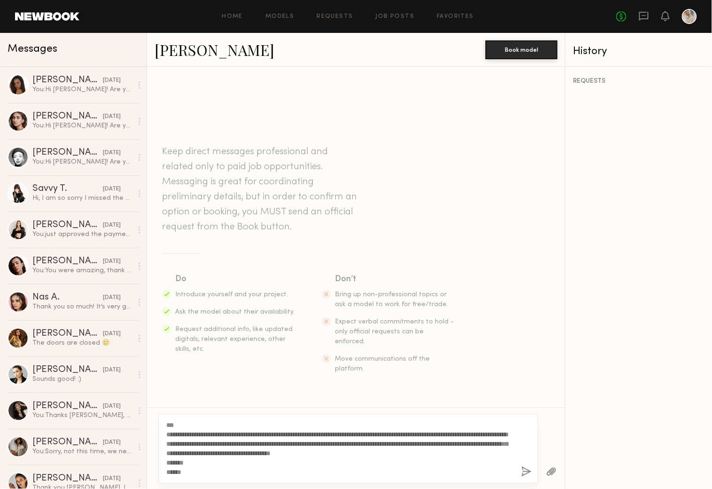
click at [195, 452] on textarea "**********" at bounding box center [340, 448] width 348 height 56
click at [172, 423] on textarea "**********" at bounding box center [340, 448] width 348 height 56
type textarea "**********"
click at [524, 470] on button "button" at bounding box center [527, 472] width 10 height 12
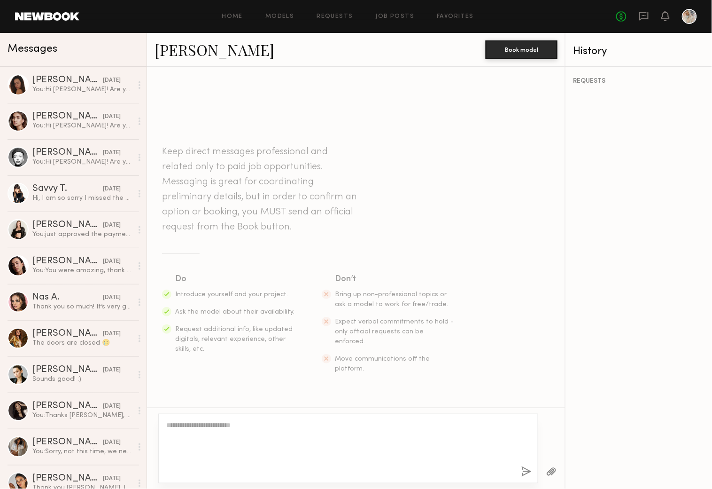
scroll to position [92, 0]
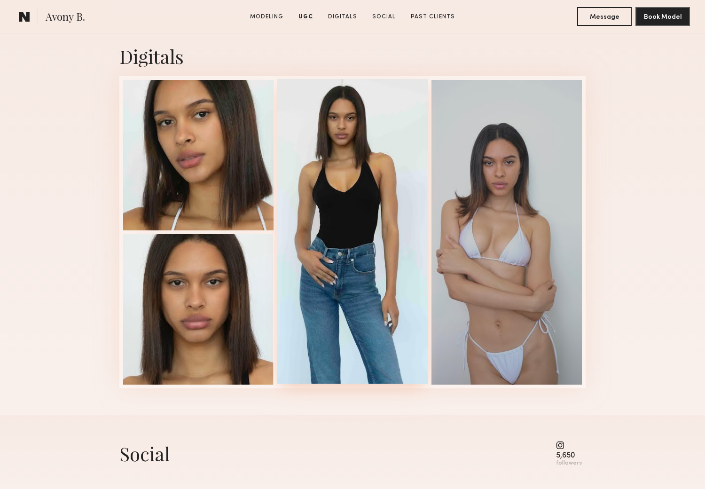
scroll to position [1200, 0]
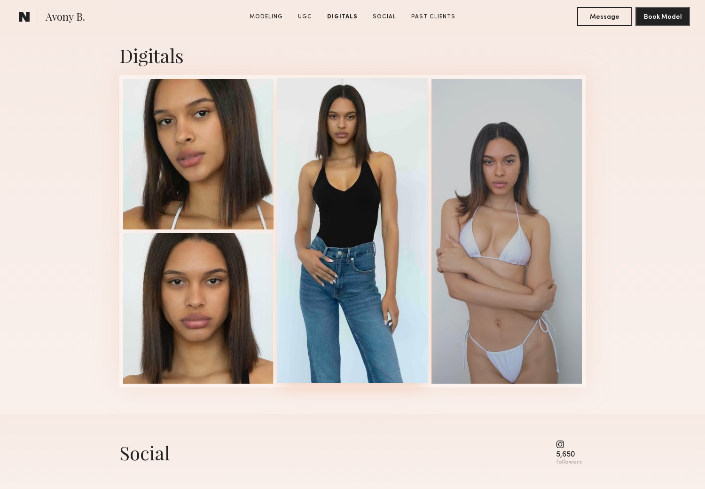
click at [340, 254] on div at bounding box center [352, 230] width 150 height 304
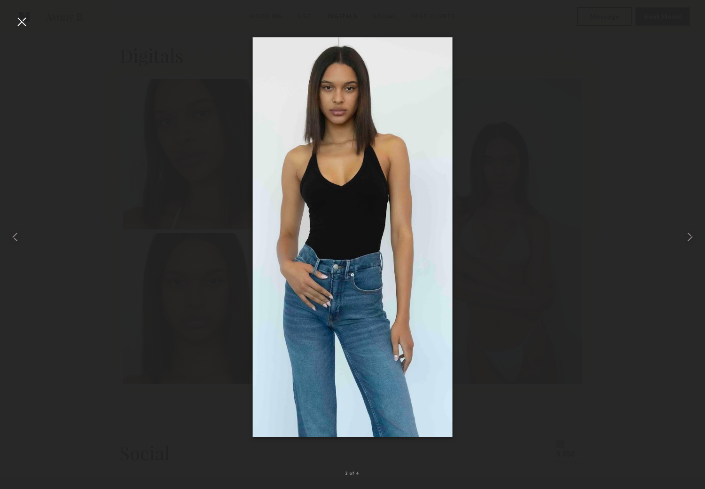
click at [19, 17] on div at bounding box center [21, 21] width 15 height 15
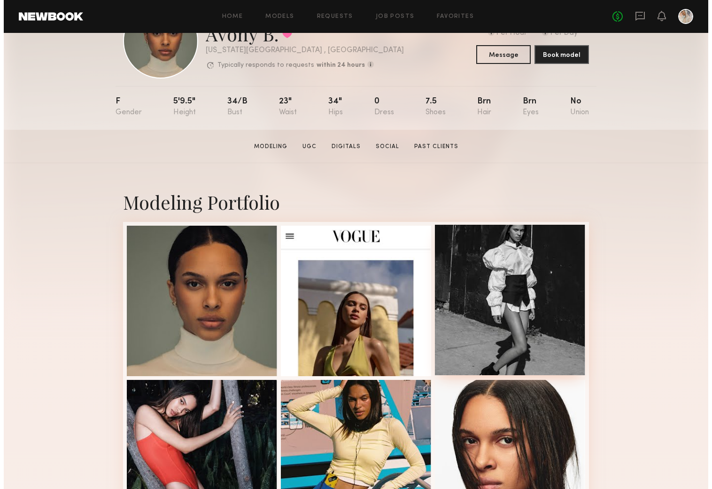
scroll to position [0, 0]
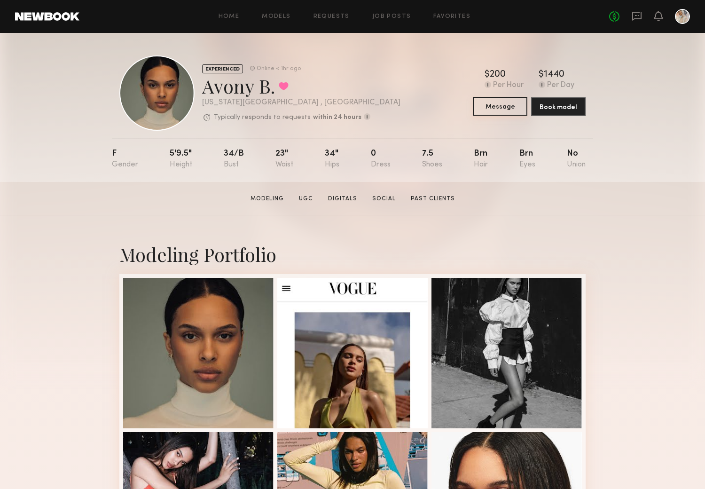
click at [494, 104] on button "Message" at bounding box center [500, 106] width 55 height 19
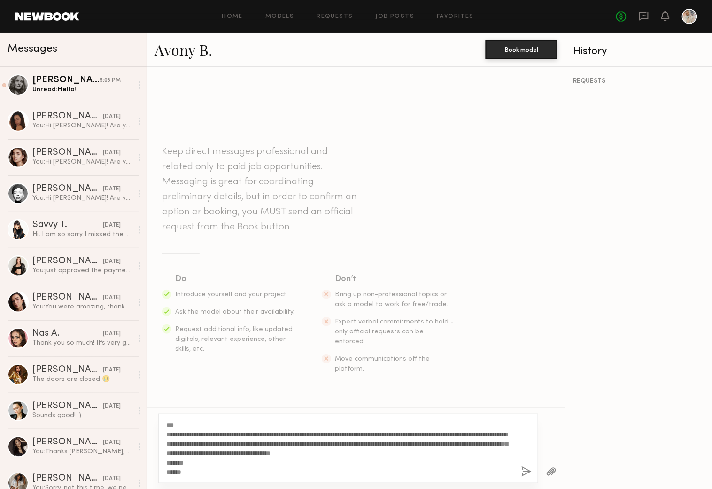
click at [172, 423] on textarea "**********" at bounding box center [340, 448] width 348 height 56
type textarea "**********"
click at [524, 470] on button "button" at bounding box center [527, 472] width 10 height 12
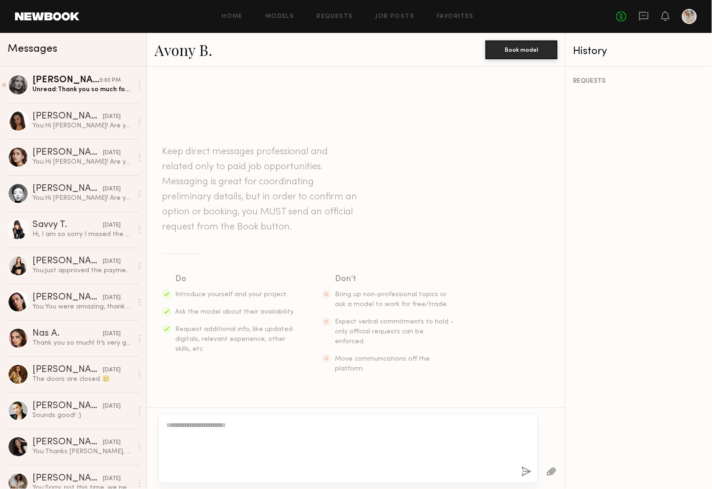
scroll to position [92, 0]
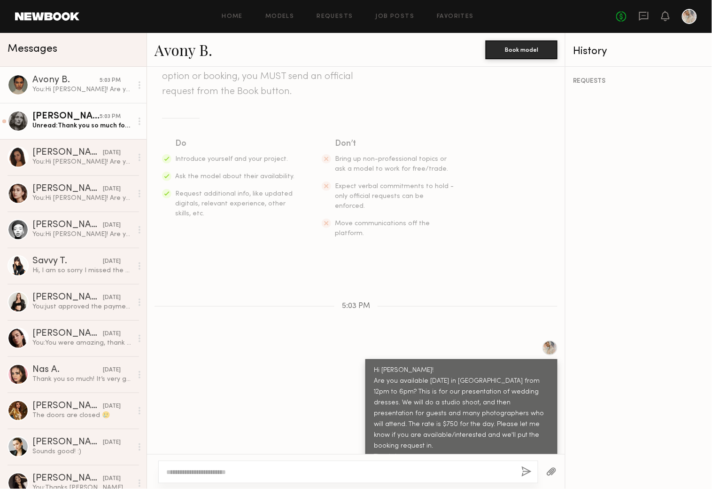
click at [65, 120] on div "Rebecca H." at bounding box center [65, 116] width 67 height 9
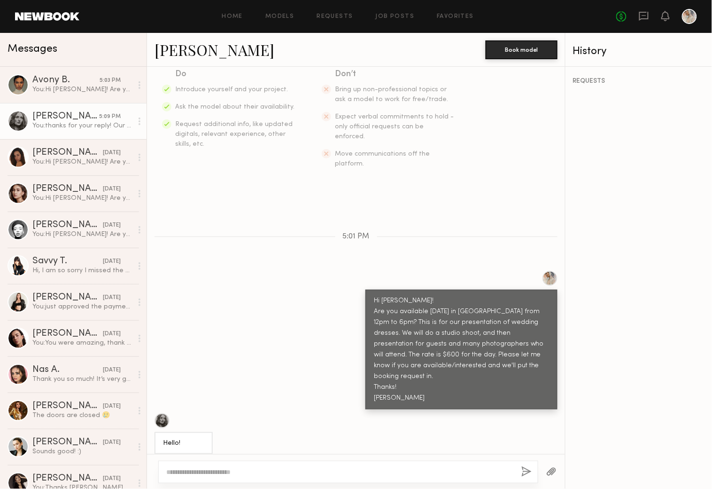
scroll to position [339, 0]
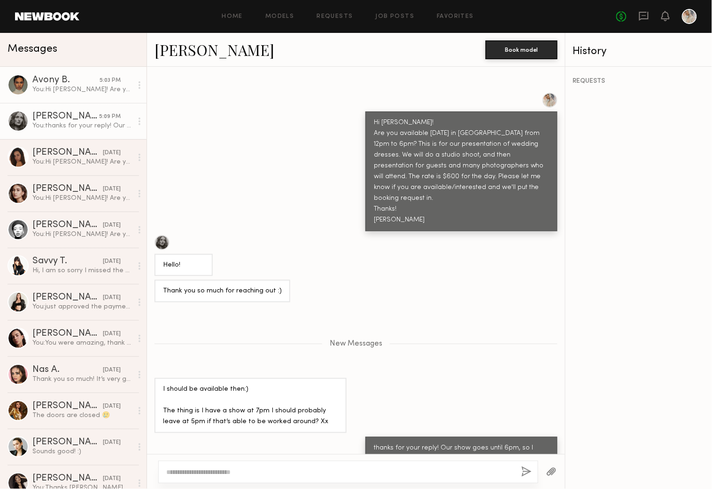
click at [50, 77] on div "Avony B." at bounding box center [65, 80] width 67 height 9
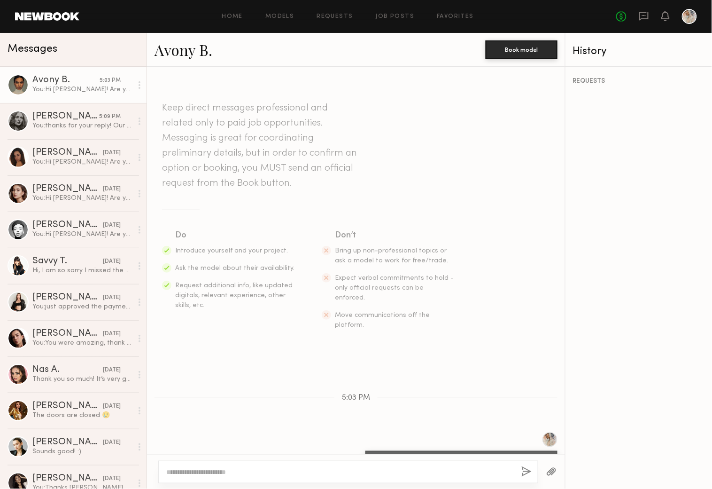
click at [175, 47] on link "Avony B." at bounding box center [184, 49] width 58 height 20
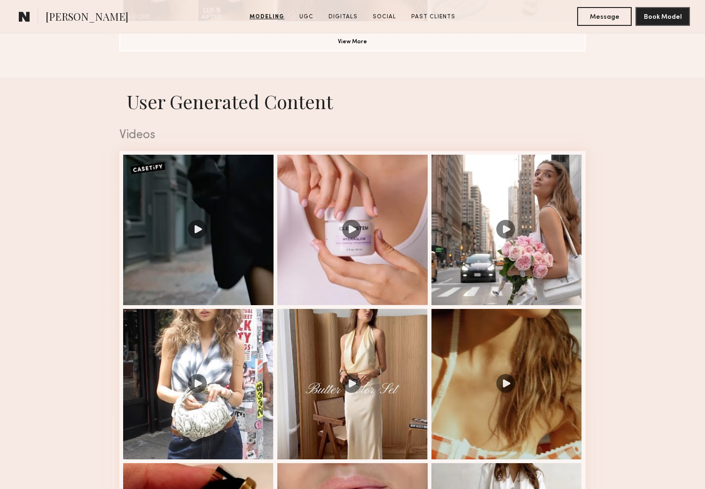
scroll to position [887, 0]
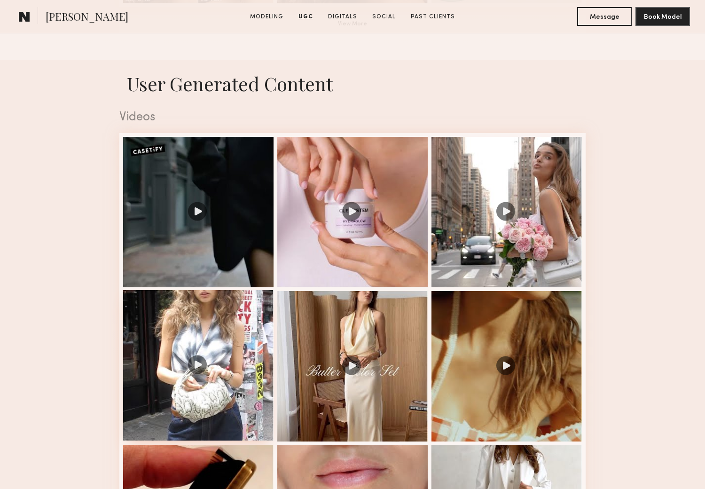
click at [196, 368] on div at bounding box center [198, 365] width 150 height 150
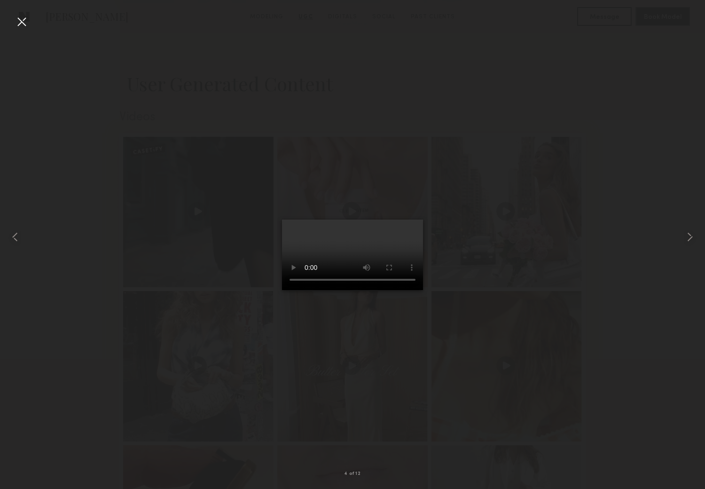
click at [21, 17] on div at bounding box center [21, 21] width 15 height 15
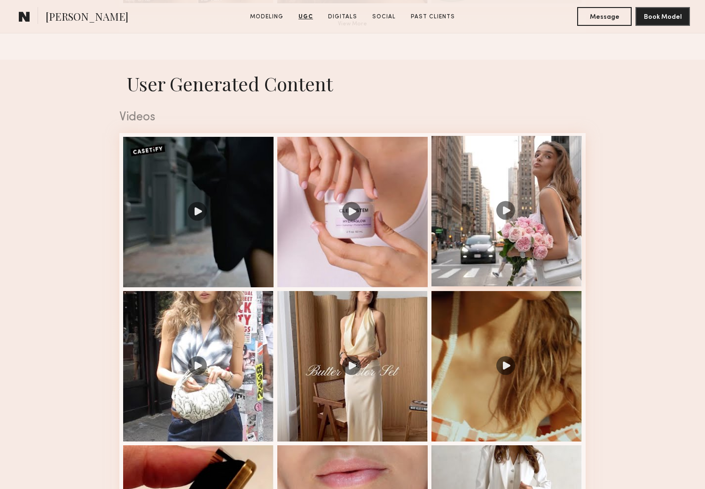
click at [505, 212] on div at bounding box center [506, 211] width 150 height 150
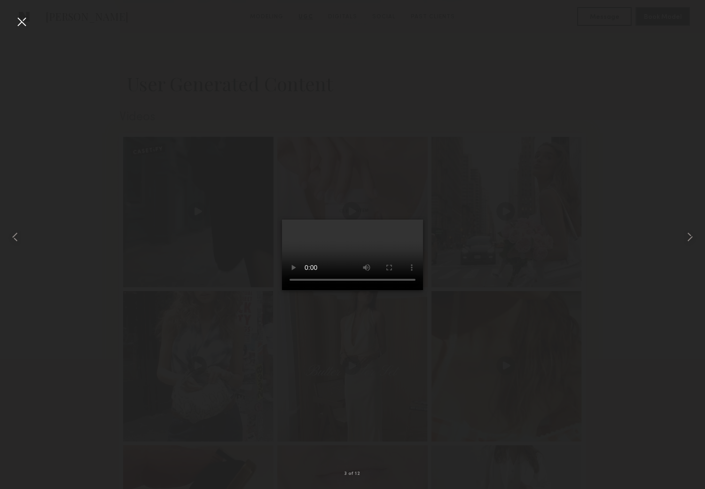
click at [22, 19] on div at bounding box center [21, 21] width 15 height 15
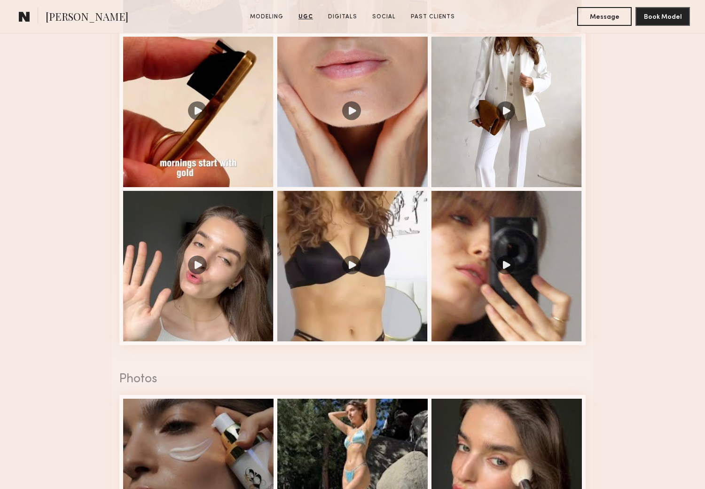
scroll to position [1305, 0]
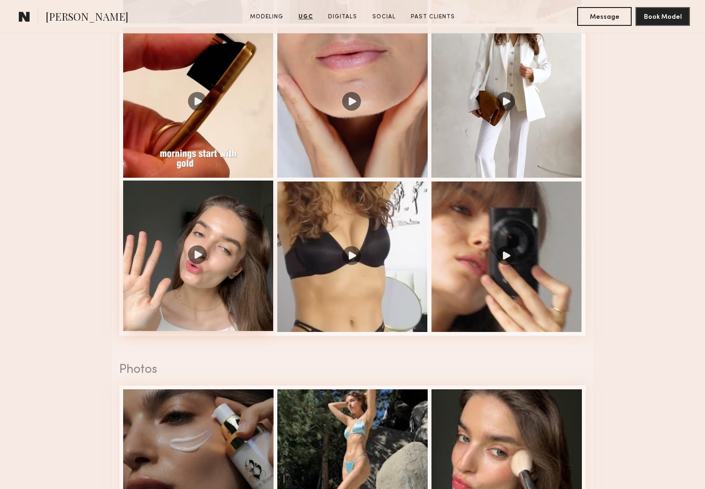
click at [196, 257] on div at bounding box center [198, 255] width 150 height 150
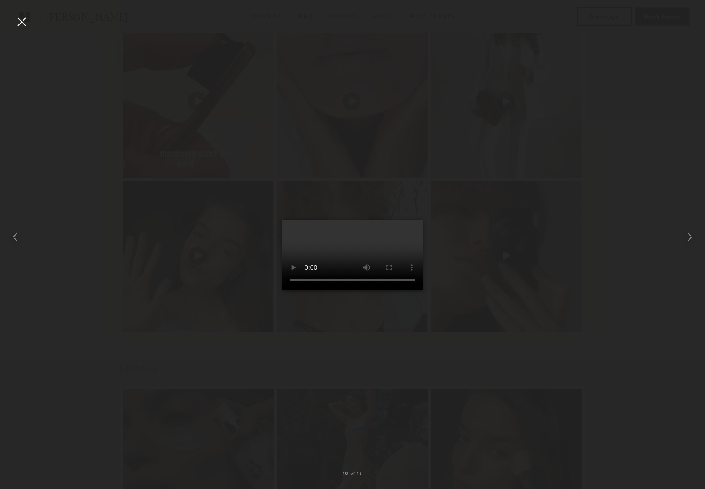
click at [18, 16] on div at bounding box center [21, 21] width 15 height 15
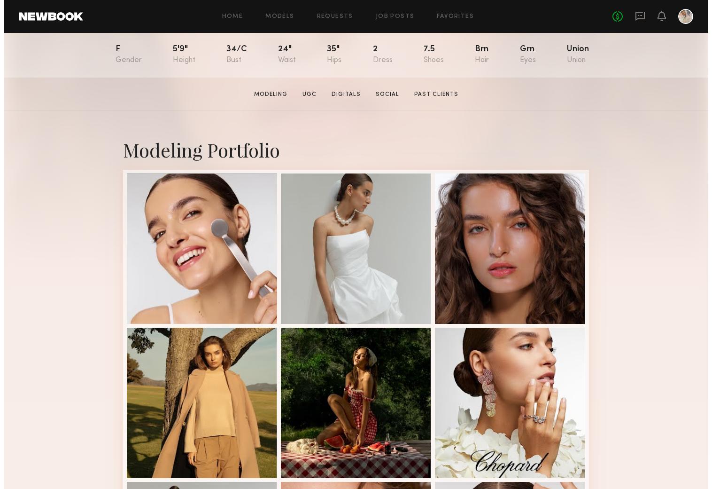
scroll to position [0, 0]
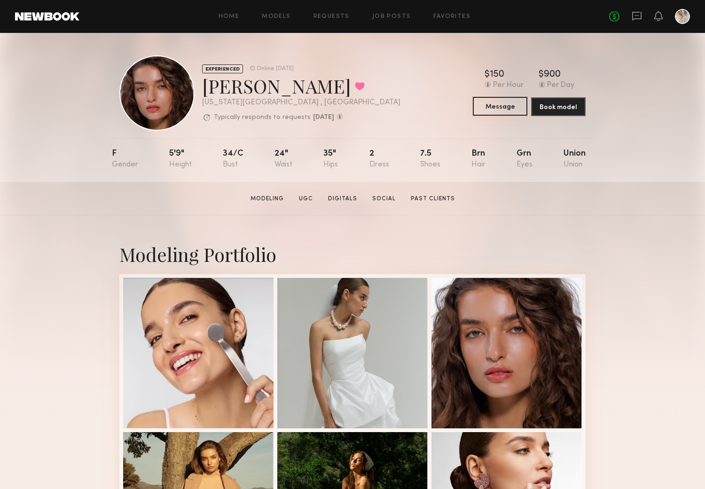
click at [500, 104] on button "Message" at bounding box center [500, 106] width 55 height 19
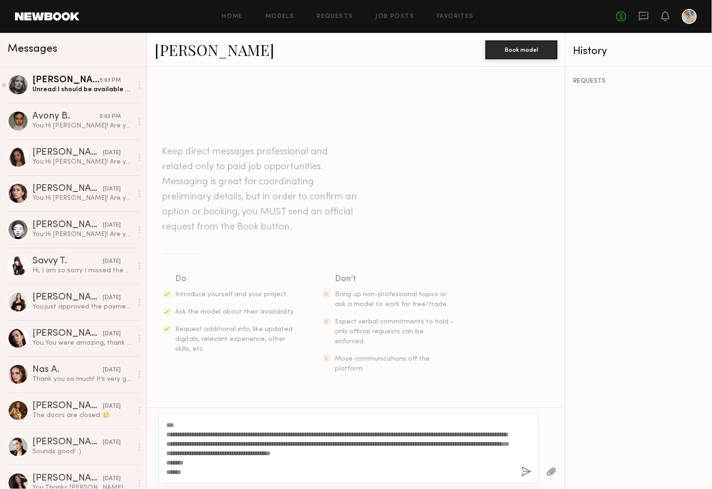
click at [171, 421] on textarea "**********" at bounding box center [340, 448] width 348 height 56
type textarea "**********"
click at [526, 467] on button "button" at bounding box center [527, 472] width 10 height 12
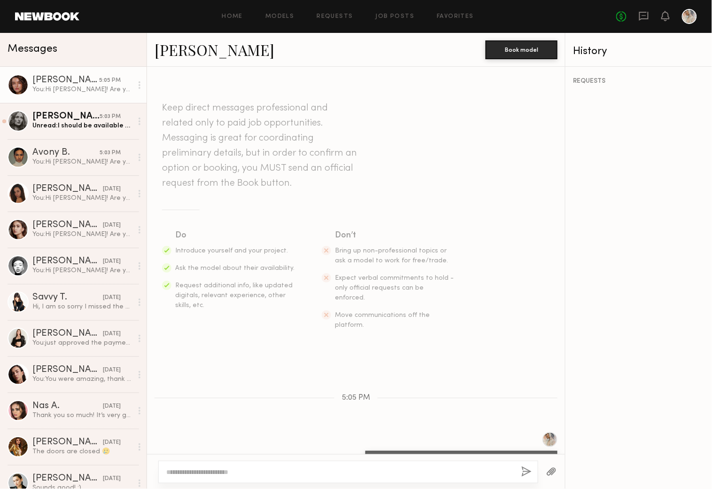
click at [180, 49] on link "[PERSON_NAME]" at bounding box center [215, 49] width 120 height 20
click at [66, 189] on div "Manuella P." at bounding box center [67, 188] width 70 height 9
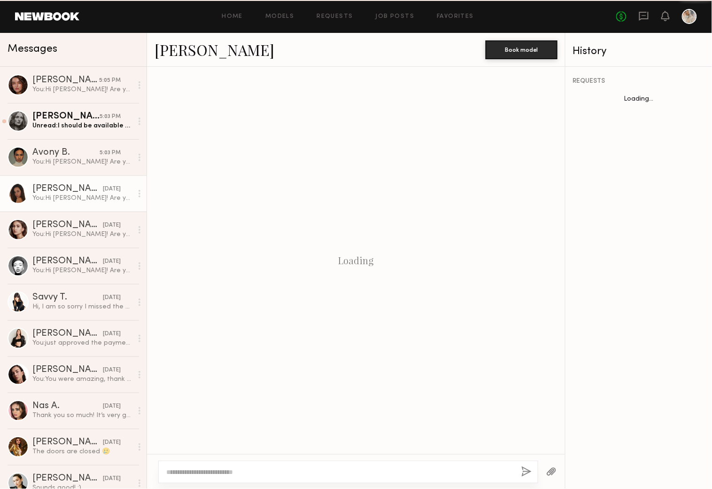
scroll to position [92, 0]
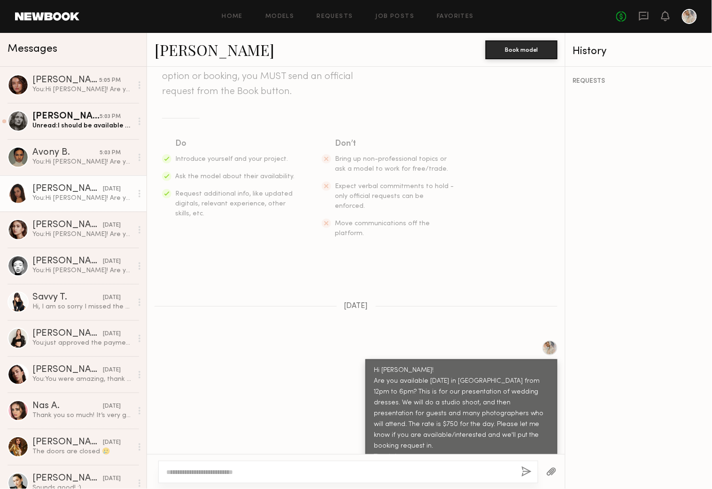
click at [78, 192] on div "Manuella P." at bounding box center [67, 188] width 70 height 9
click at [192, 47] on link "[PERSON_NAME]" at bounding box center [215, 49] width 120 height 20
click at [100, 120] on div "5:03 PM" at bounding box center [110, 116] width 21 height 9
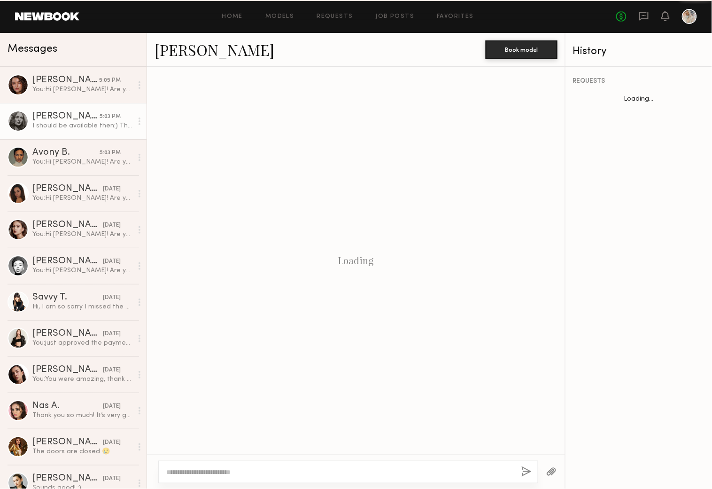
scroll to position [219, 0]
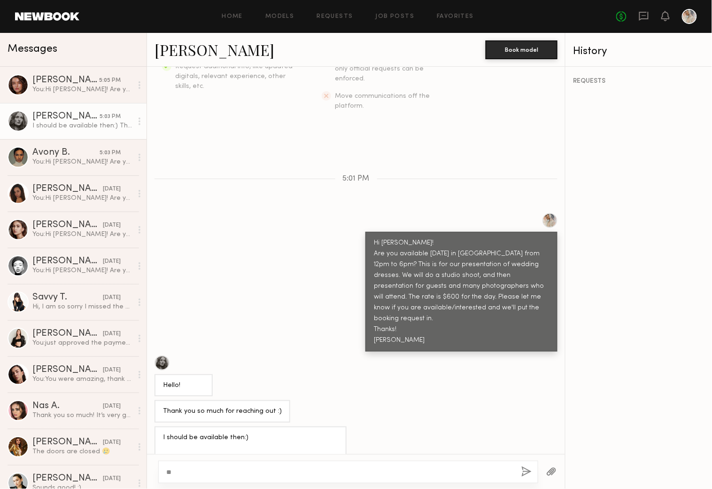
type textarea "*"
type textarea "**********"
click at [525, 469] on button "button" at bounding box center [527, 472] width 10 height 12
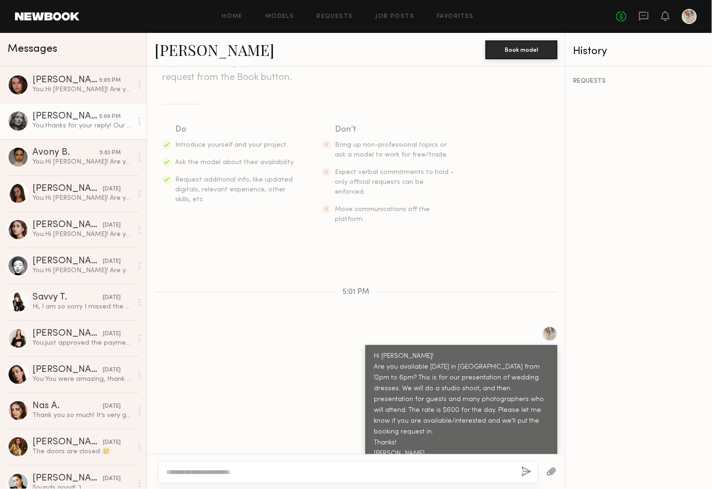
scroll to position [78, 0]
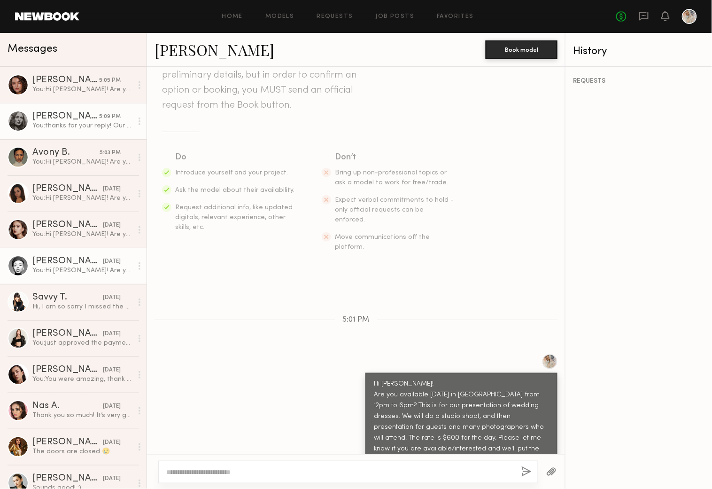
click at [31, 264] on link "Nikira E. yesterday You: Hi Nikira! Are you available Wednesday, October 15th i…" at bounding box center [73, 266] width 147 height 36
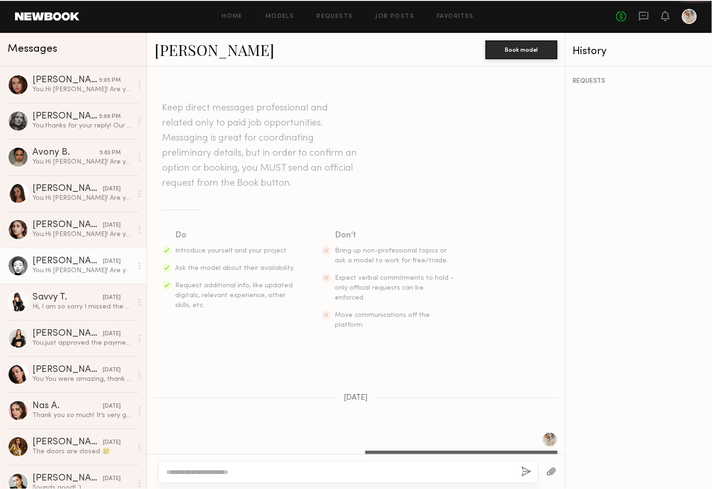
scroll to position [92, 0]
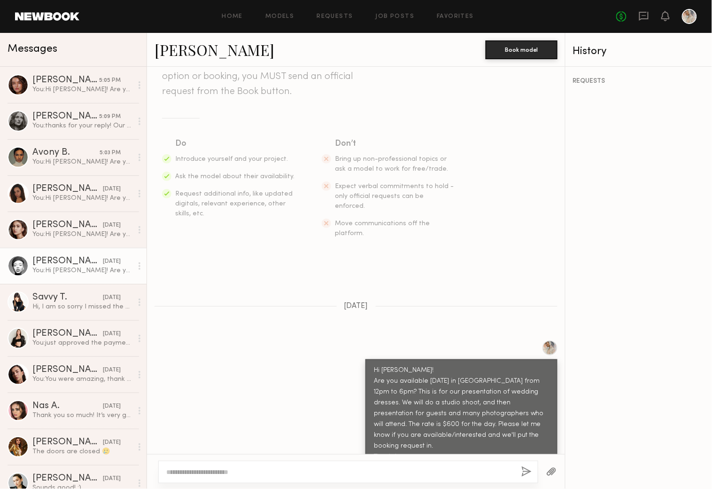
click at [182, 50] on link "Nikira E." at bounding box center [215, 49] width 120 height 20
click at [53, 224] on div "Farah C." at bounding box center [67, 224] width 70 height 9
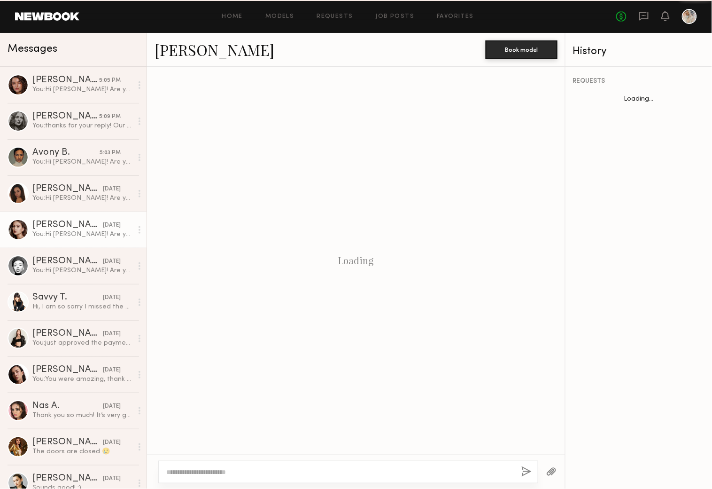
scroll to position [92, 0]
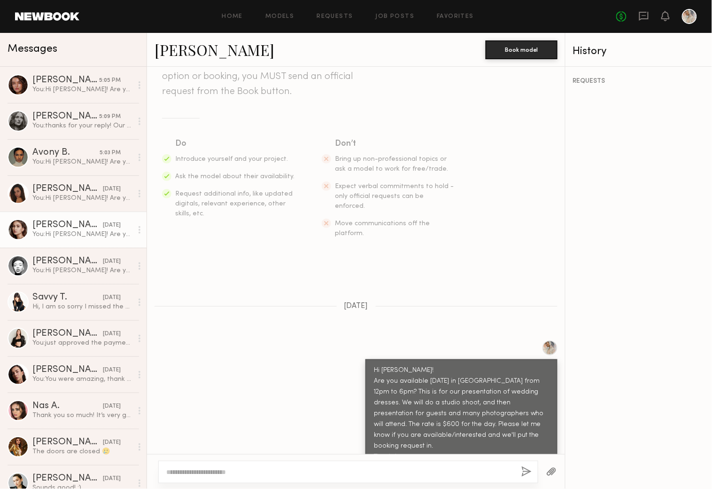
click at [170, 49] on link "Farah C." at bounding box center [215, 49] width 120 height 20
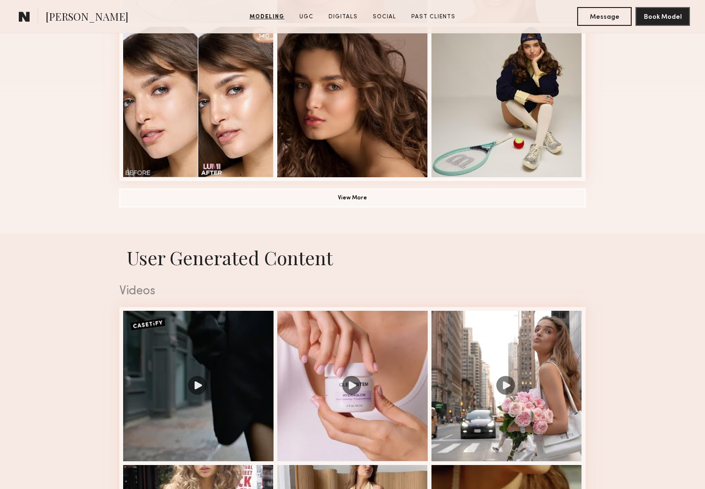
scroll to position [783, 0]
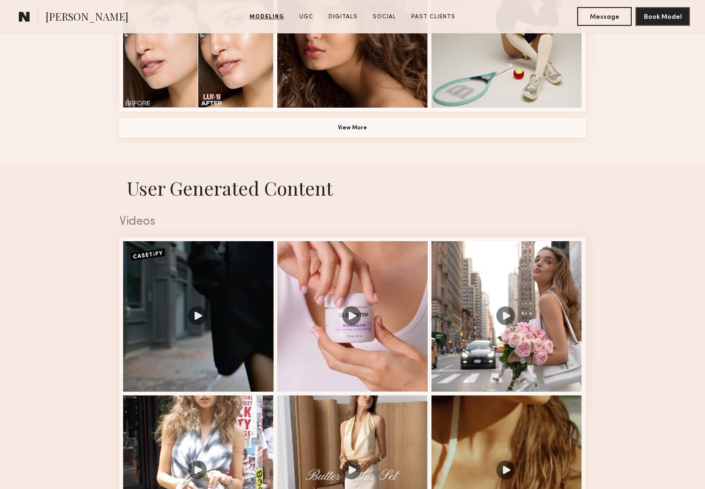
click at [359, 127] on button "View More" at bounding box center [352, 127] width 466 height 19
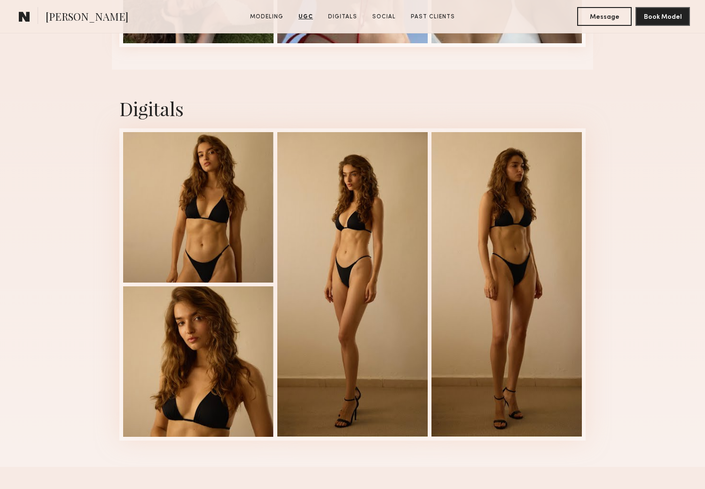
scroll to position [2244, 0]
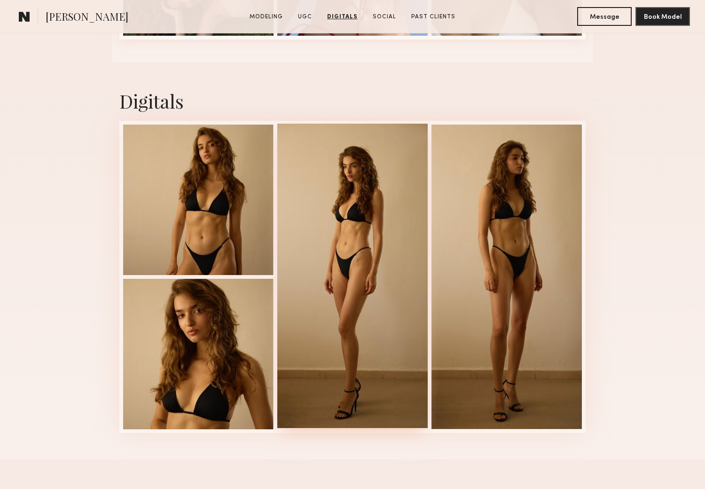
click at [358, 289] on div at bounding box center [352, 276] width 150 height 304
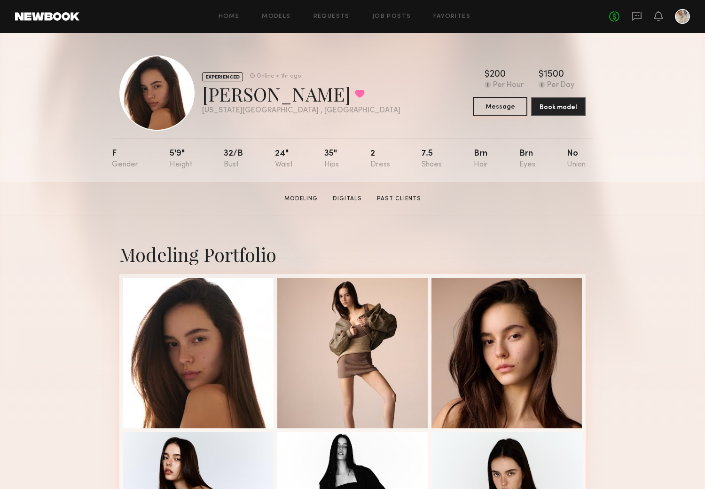
click at [491, 106] on button "Message" at bounding box center [500, 106] width 55 height 19
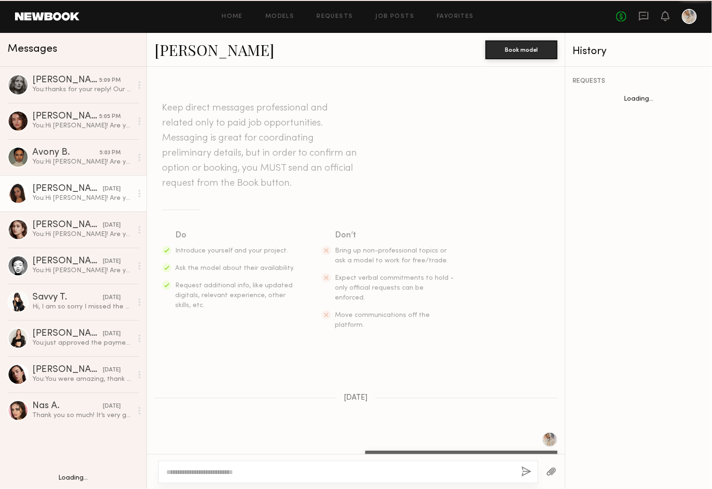
scroll to position [91, 0]
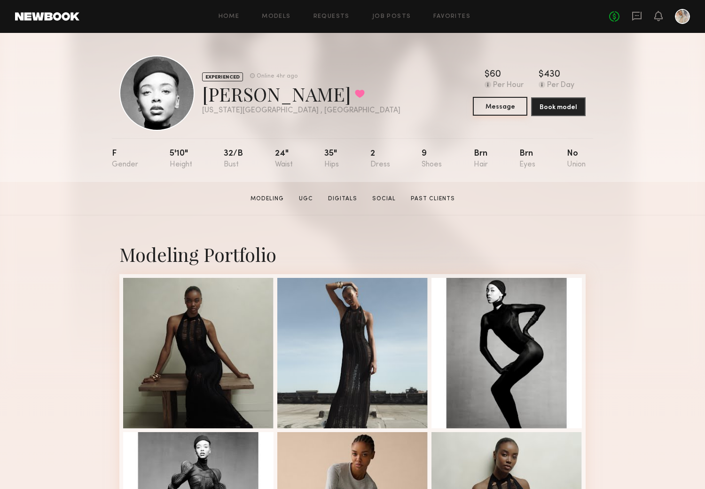
click at [492, 107] on button "Message" at bounding box center [500, 106] width 55 height 19
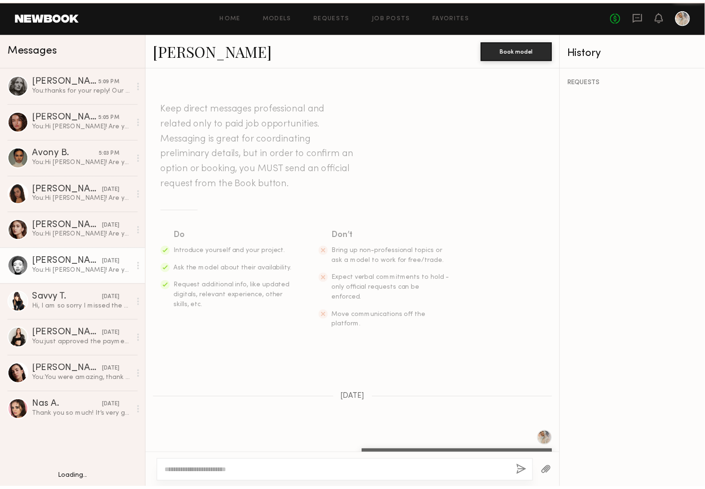
scroll to position [91, 0]
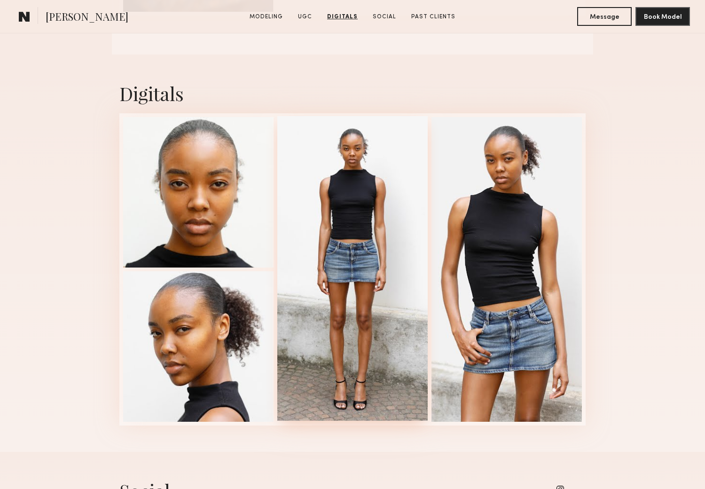
scroll to position [1305, 0]
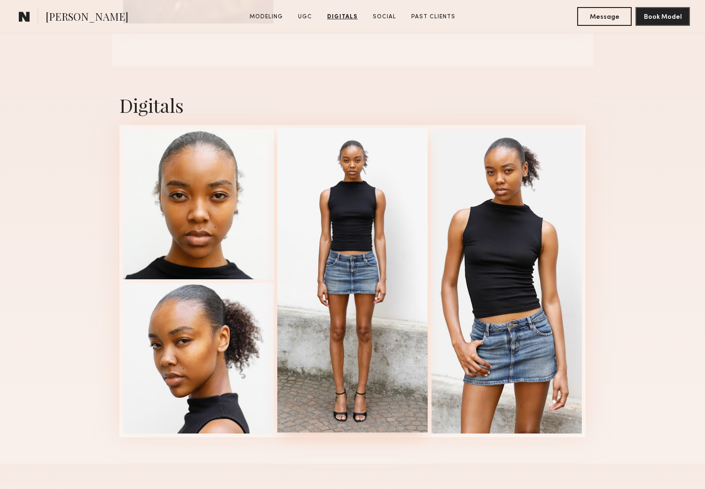
click at [336, 273] on div at bounding box center [352, 280] width 150 height 304
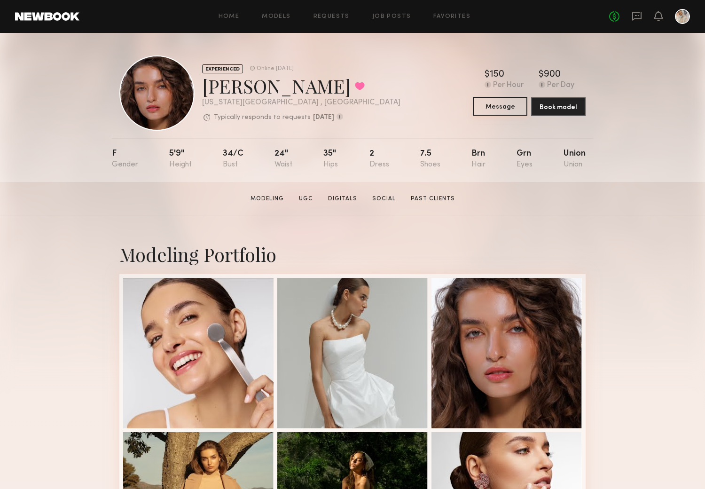
click at [497, 102] on button "Message" at bounding box center [500, 106] width 55 height 19
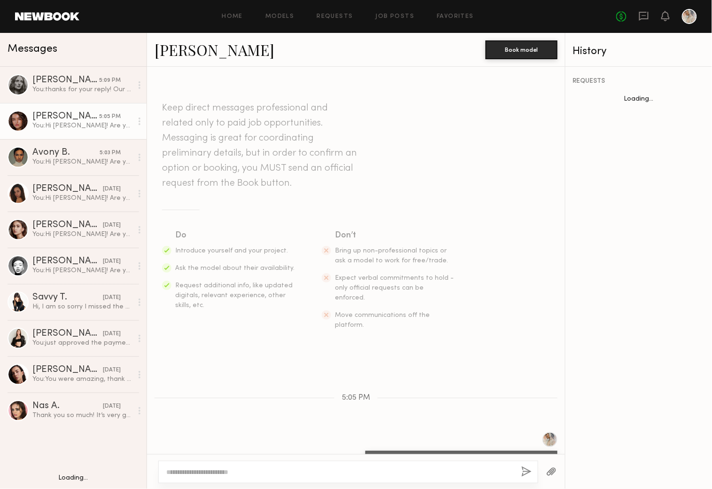
scroll to position [91, 0]
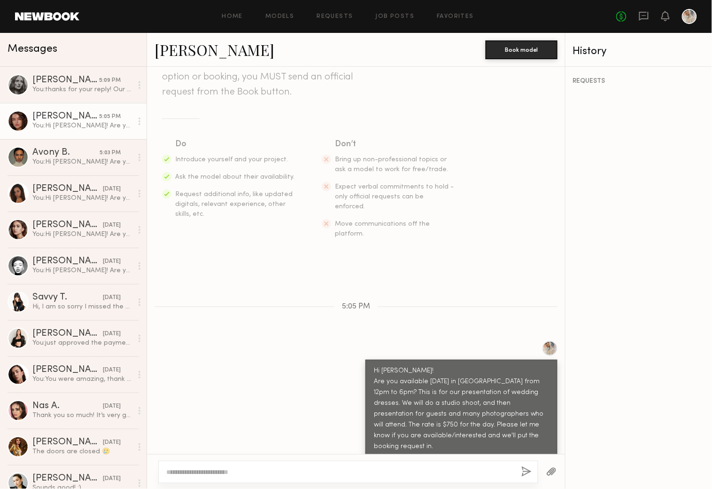
click at [96, 16] on div "Home Models Requests Job Posts Favorites Sign Out" at bounding box center [347, 17] width 537 height 6
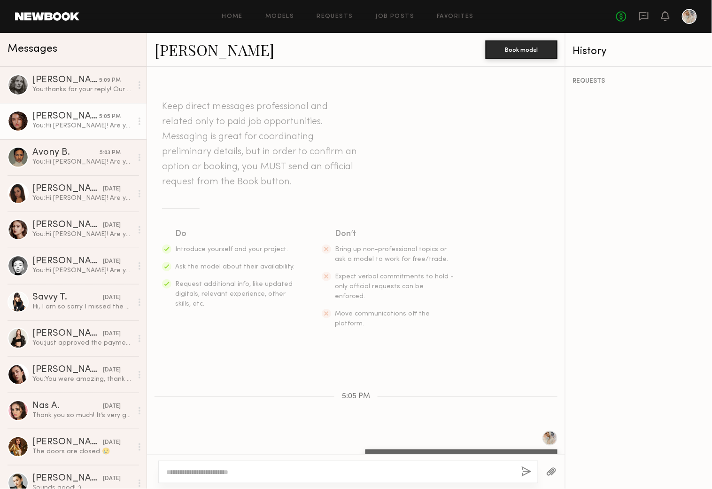
scroll to position [0, 0]
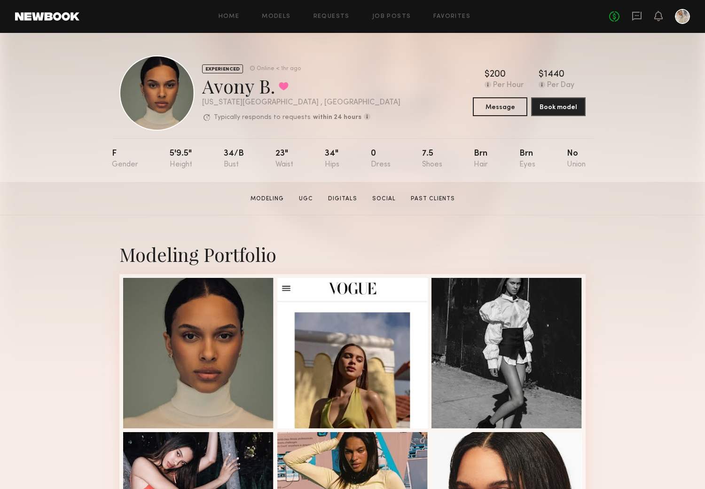
click at [85, 69] on div "EXPERIENCED Online < 1hr ago Avony B. Favorited [US_STATE][GEOGRAPHIC_DATA] , […" at bounding box center [352, 107] width 705 height 149
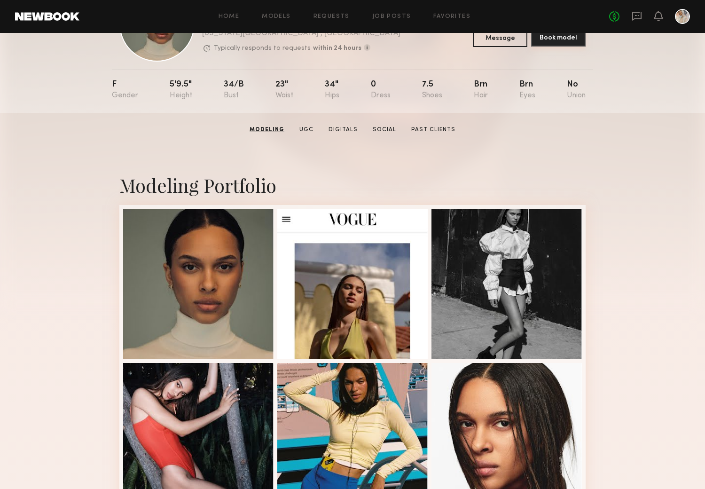
scroll to position [52, 0]
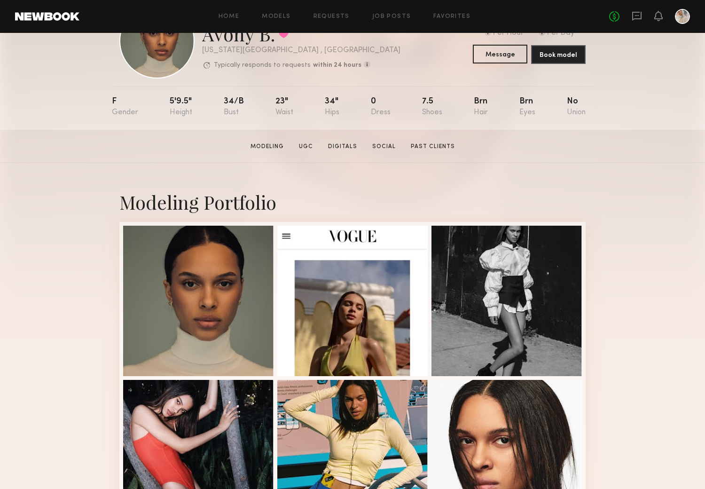
click at [488, 52] on button "Message" at bounding box center [500, 54] width 55 height 19
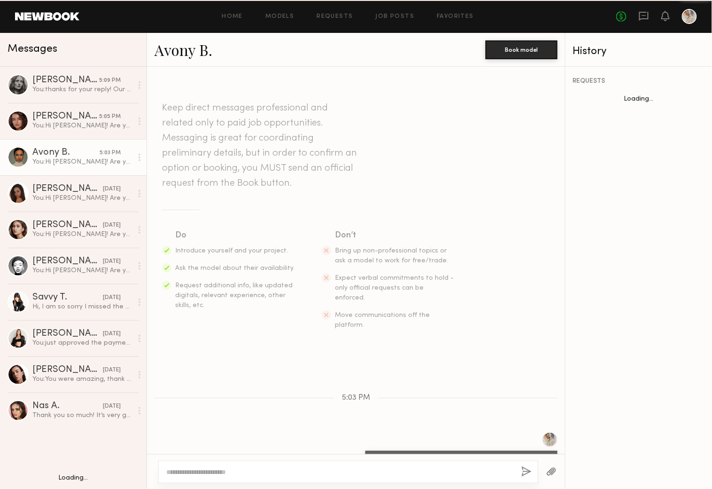
scroll to position [91, 0]
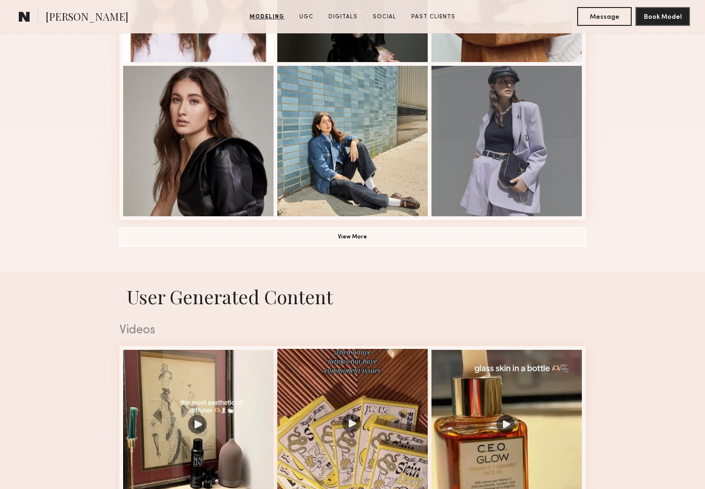
scroll to position [678, 0]
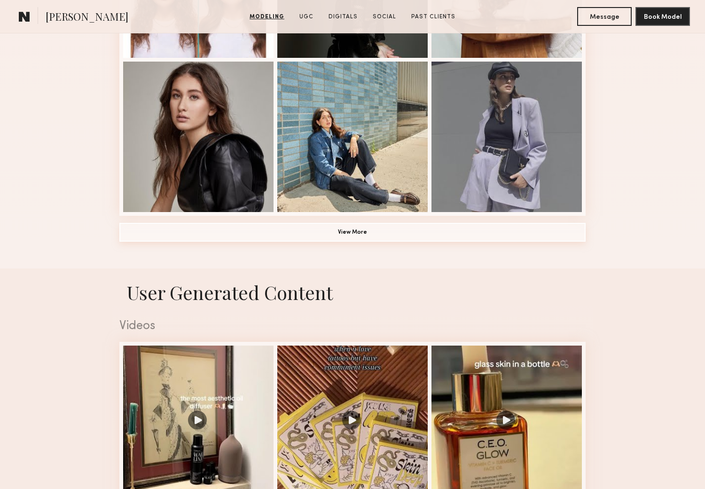
click at [346, 231] on button "View More" at bounding box center [352, 232] width 466 height 19
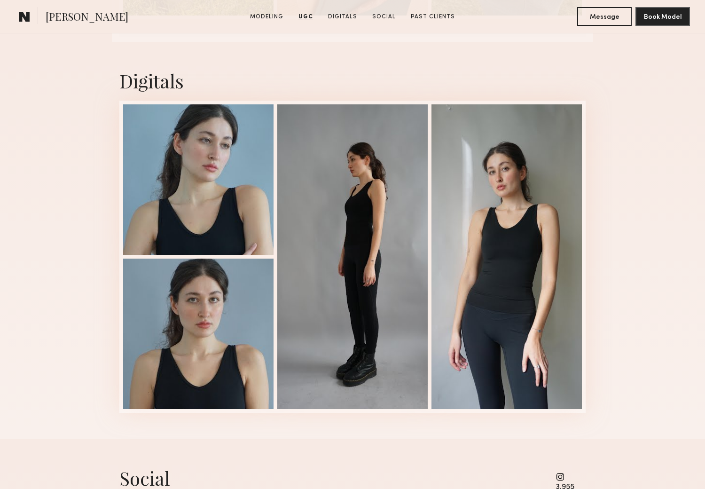
scroll to position [2140, 0]
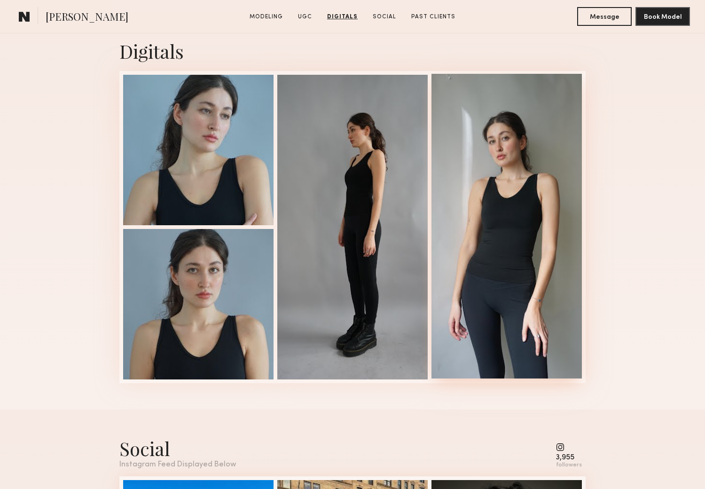
click at [498, 244] on div at bounding box center [506, 226] width 150 height 304
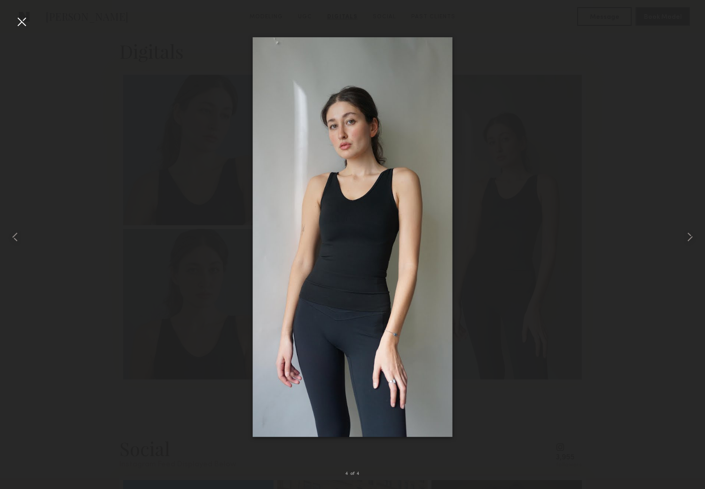
click at [18, 17] on div at bounding box center [21, 21] width 15 height 15
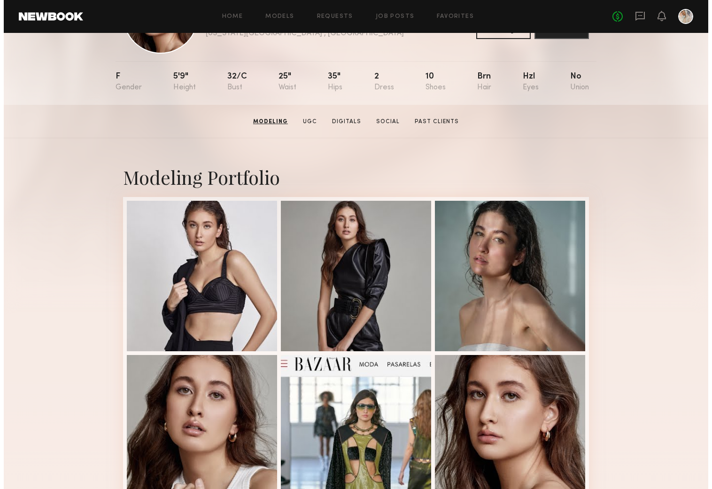
scroll to position [0, 0]
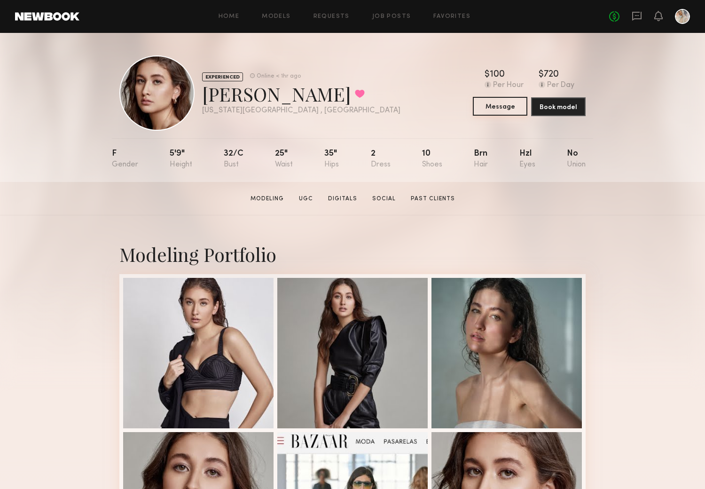
click at [501, 106] on button "Message" at bounding box center [500, 106] width 55 height 19
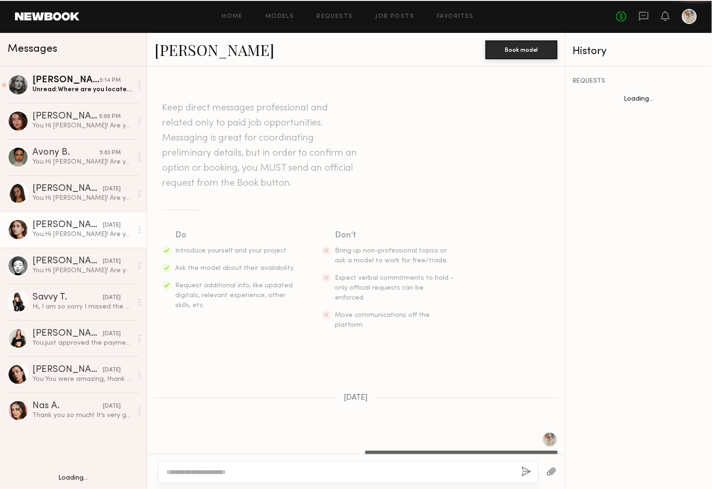
scroll to position [91, 0]
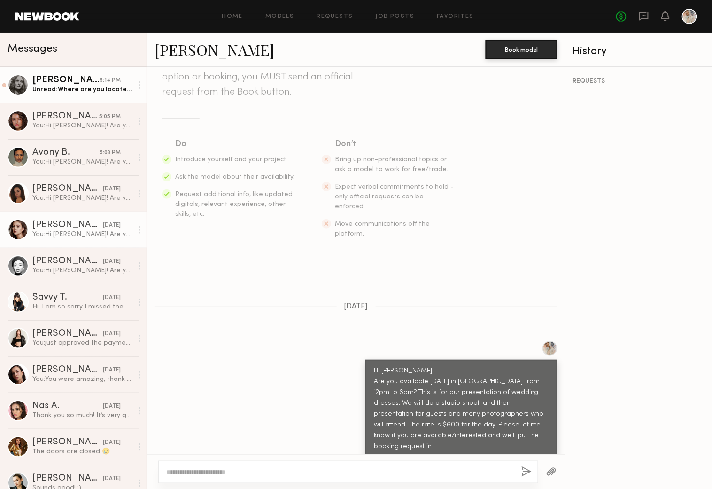
click at [72, 86] on div "Unread: Where are you located? I might be able to do it" at bounding box center [82, 89] width 100 height 9
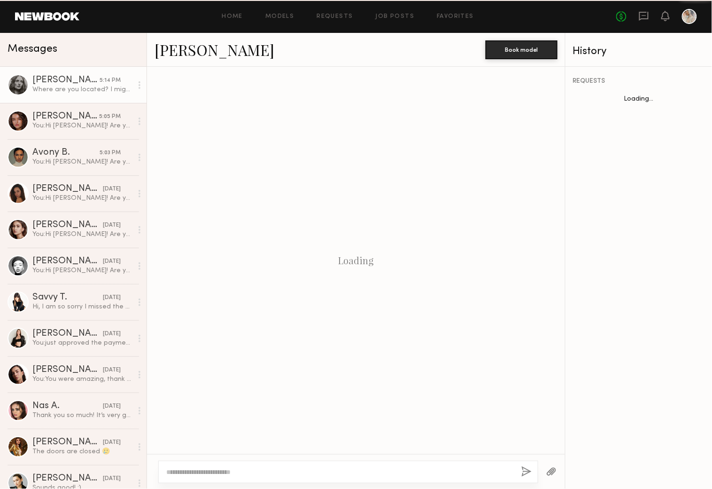
scroll to position [310, 0]
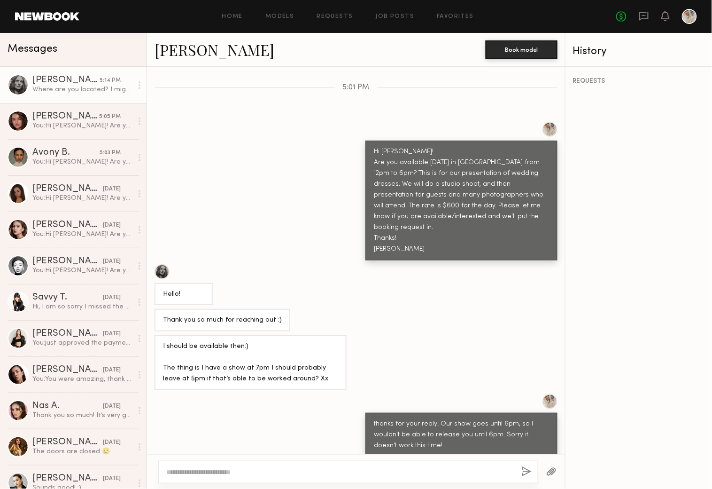
click at [169, 470] on textarea at bounding box center [340, 471] width 348 height 9
type textarea "*"
click at [102, 12] on div "Home Models Requests Job Posts Favorites Sign Out No fees up to $5,000" at bounding box center [388, 16] width 618 height 15
click at [256, 472] on textarea "**********" at bounding box center [340, 471] width 348 height 9
paste textarea "**********"
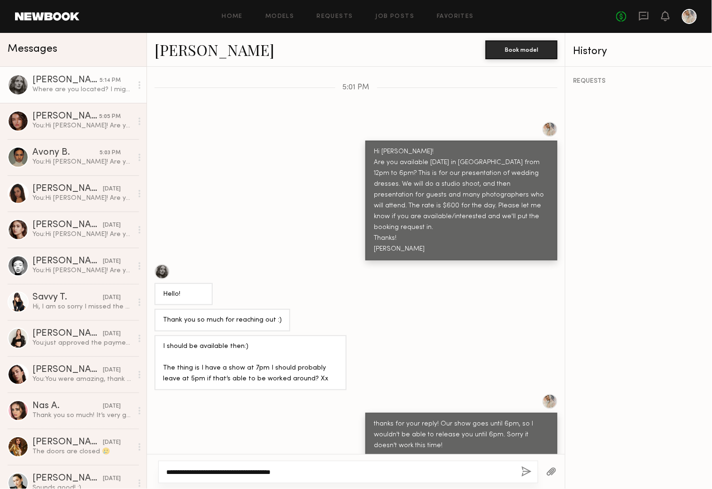
type textarea "**********"
click at [523, 468] on button "button" at bounding box center [527, 472] width 10 height 12
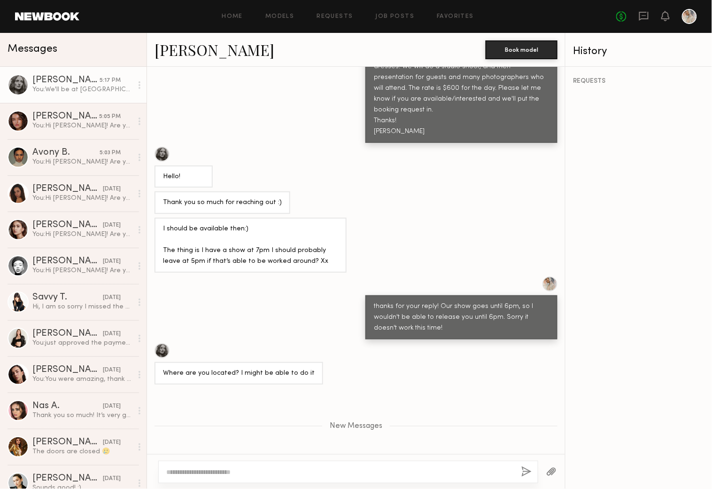
click at [163, 147] on div at bounding box center [162, 154] width 15 height 15
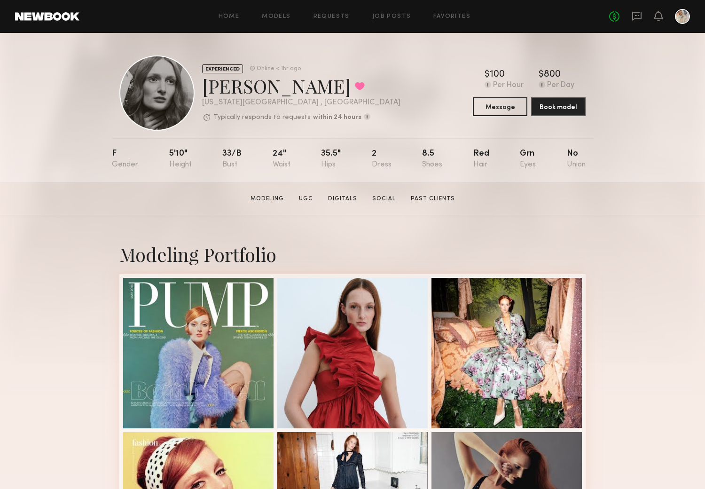
click at [60, 76] on div "EXPERIENCED Online < 1hr ago [PERSON_NAME] Favorited [US_STATE][GEOGRAPHIC_DATA…" at bounding box center [352, 107] width 705 height 149
click at [485, 102] on button "Message" at bounding box center [500, 106] width 55 height 19
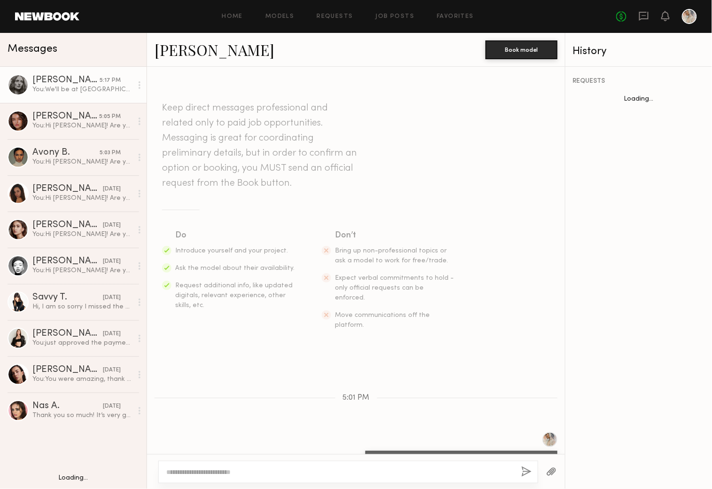
scroll to position [354, 0]
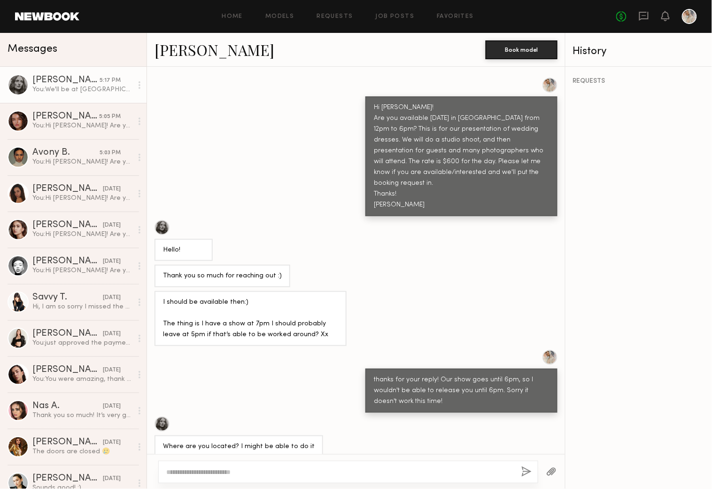
click at [86, 86] on div "You: We'll be at [GEOGRAPHIC_DATA]. [STREET_ADDRESS]" at bounding box center [82, 89] width 100 height 9
click at [46, 259] on div "[PERSON_NAME]" at bounding box center [67, 261] width 70 height 9
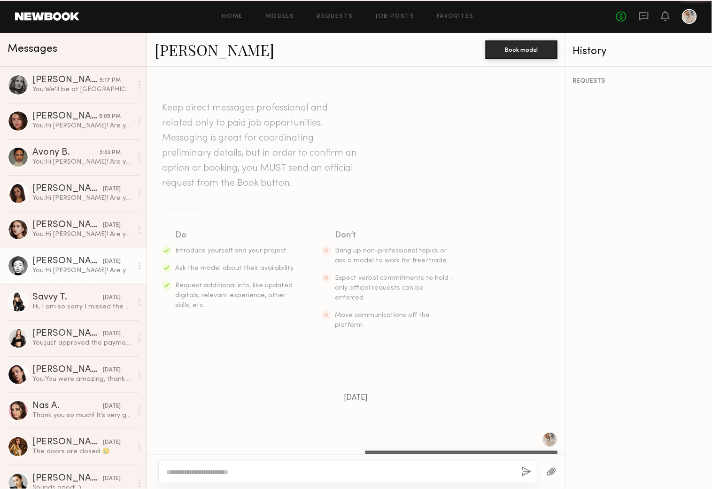
scroll to position [92, 0]
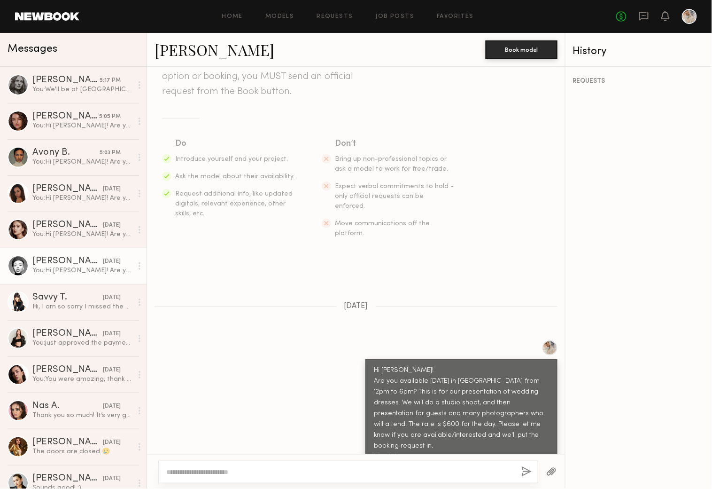
click at [186, 46] on link "[PERSON_NAME]" at bounding box center [215, 49] width 120 height 20
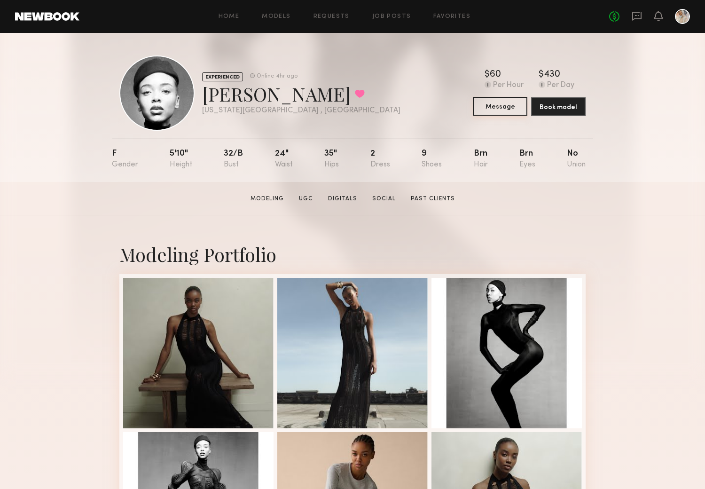
click at [492, 105] on button "Message" at bounding box center [500, 106] width 55 height 19
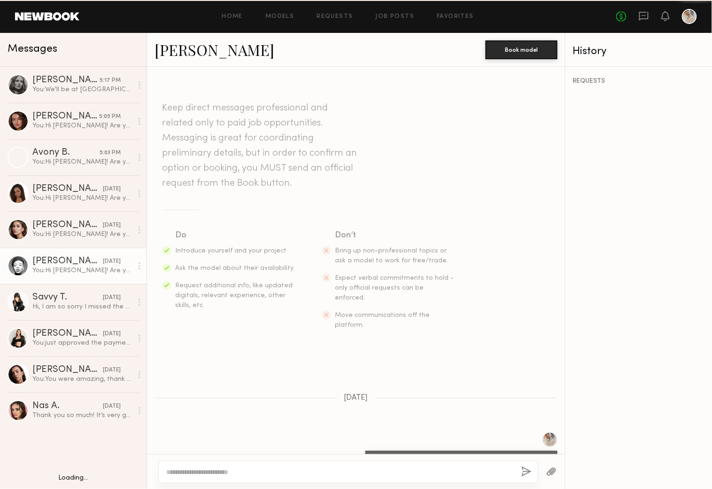
scroll to position [91, 0]
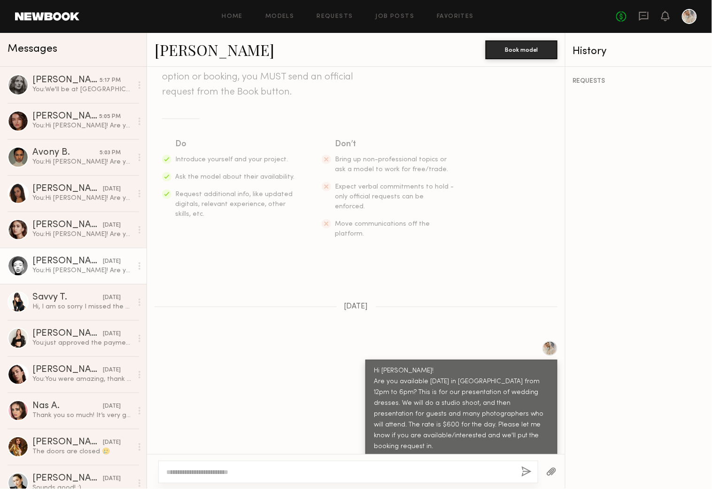
click at [96, 16] on div "Home Models Requests Job Posts Favorites Sign Out" at bounding box center [347, 17] width 537 height 6
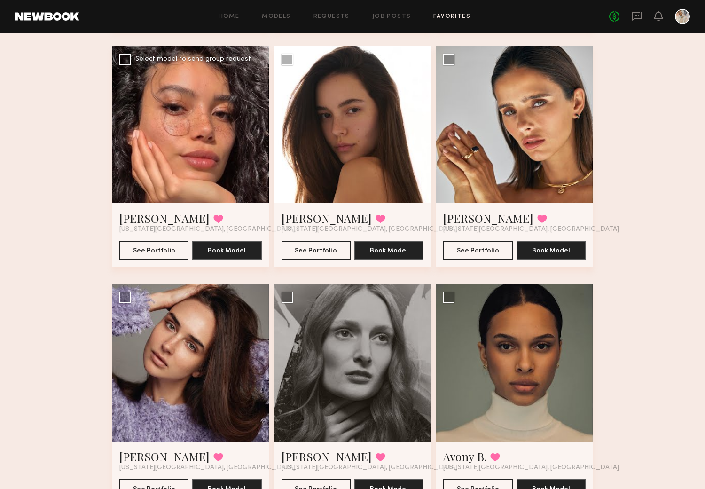
scroll to position [313, 0]
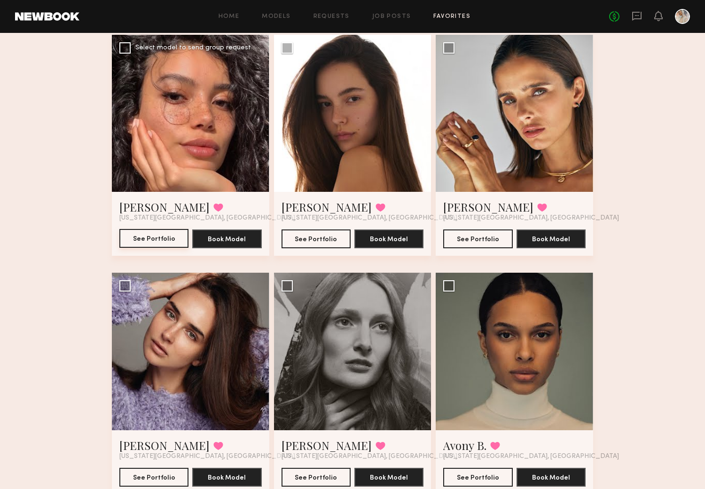
click at [161, 238] on button "See Portfolio" at bounding box center [153, 238] width 69 height 19
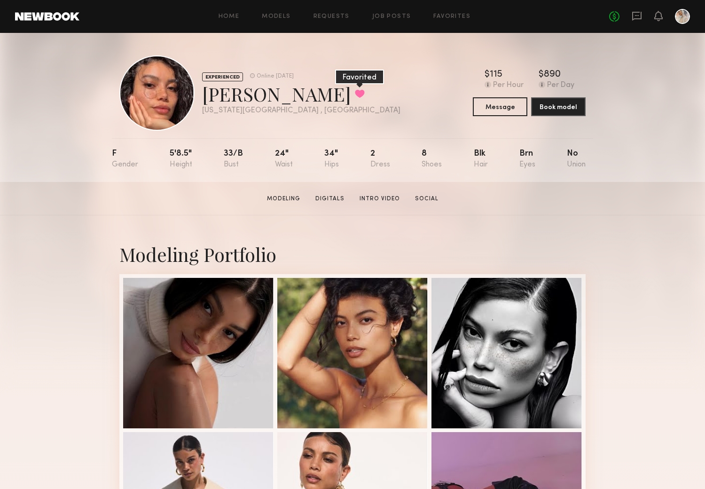
click at [355, 93] on button at bounding box center [360, 93] width 10 height 8
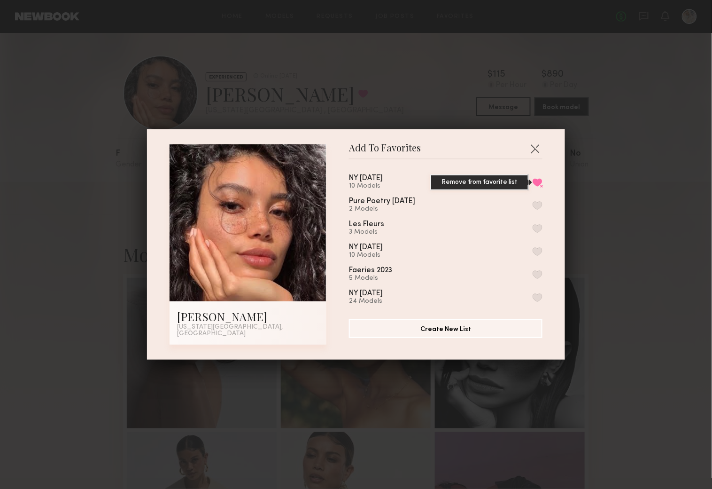
click at [533, 183] on button "Remove from favorite list" at bounding box center [538, 182] width 10 height 8
click at [530, 147] on button "button" at bounding box center [535, 148] width 15 height 15
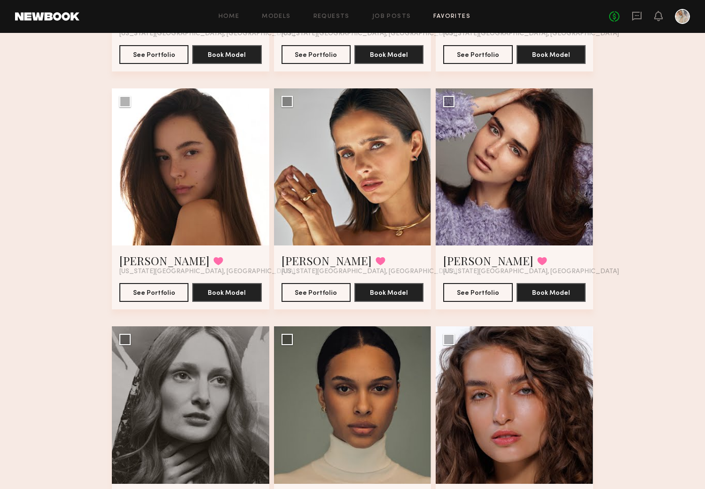
scroll to position [261, 0]
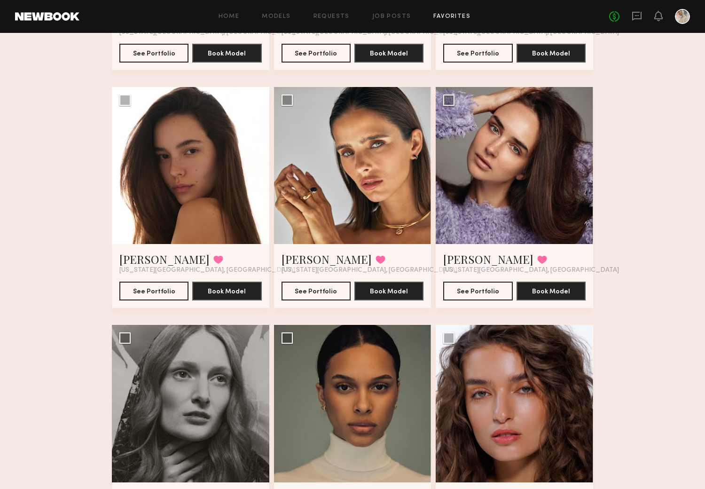
click at [35, 72] on div "Favorites NY [DATE] 9 Models Share Copy Shareable Link Edit [PERSON_NAME] Favor…" at bounding box center [352, 183] width 705 height 789
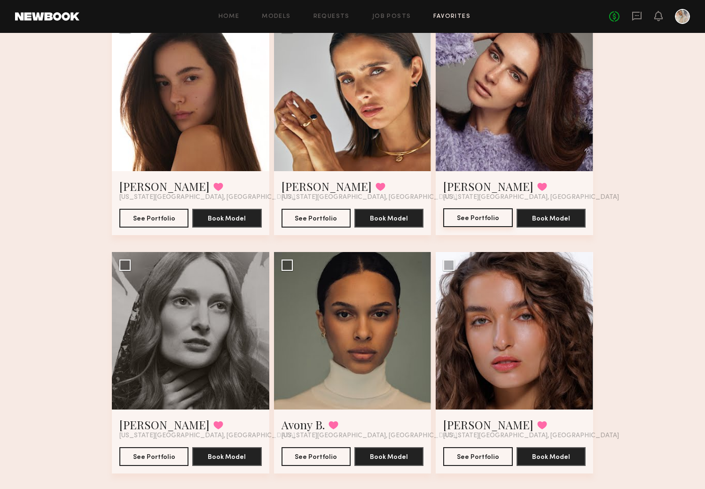
scroll to position [351, 0]
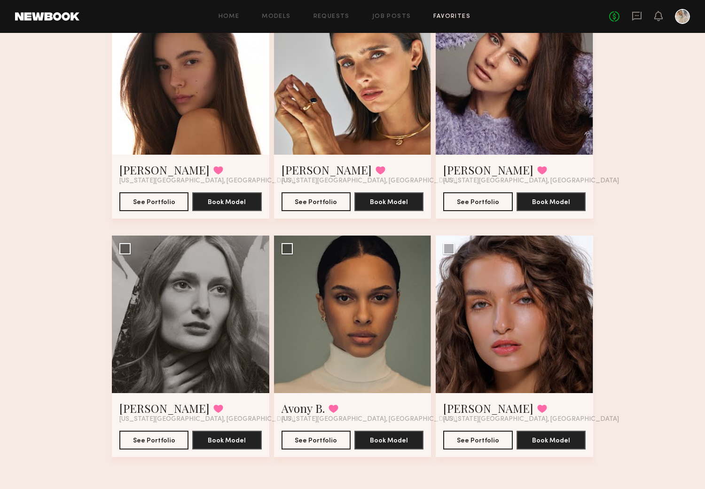
click at [71, 178] on div "Favorites NY [DATE] 9 Models Share Copy Shareable Link Edit [PERSON_NAME] Favor…" at bounding box center [352, 94] width 705 height 789
click at [149, 437] on button "See Portfolio" at bounding box center [153, 439] width 69 height 19
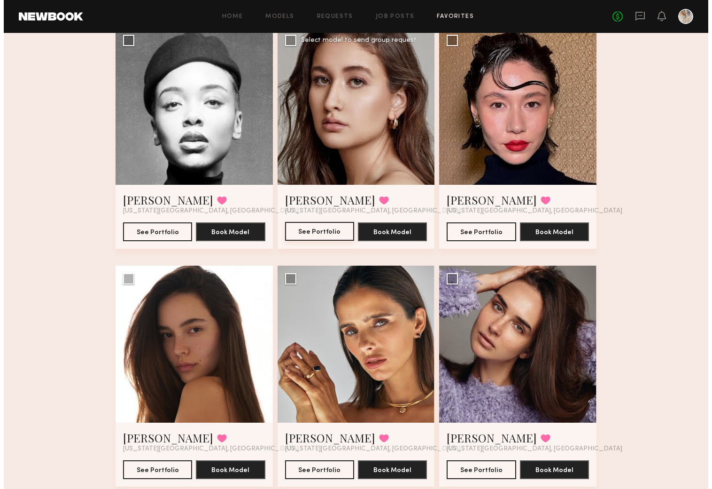
scroll to position [0, 0]
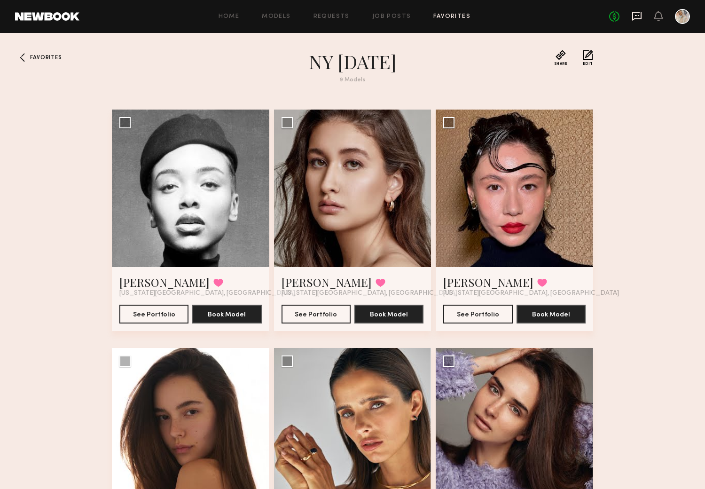
click at [635, 13] on icon at bounding box center [636, 16] width 10 height 10
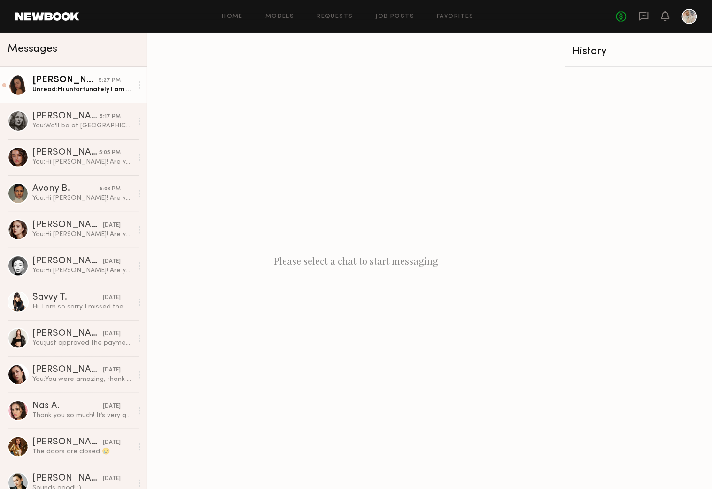
click at [67, 86] on div "Unread: Hi unfortunately I am already booked that day thank you!" at bounding box center [82, 89] width 100 height 9
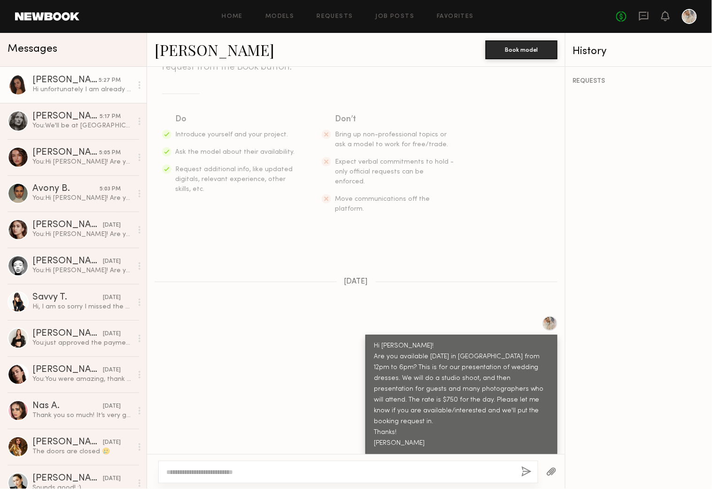
scroll to position [117, 0]
click at [167, 471] on textarea at bounding box center [340, 471] width 348 height 9
type textarea "*"
type textarea "**********"
click at [524, 467] on button "button" at bounding box center [527, 472] width 10 height 12
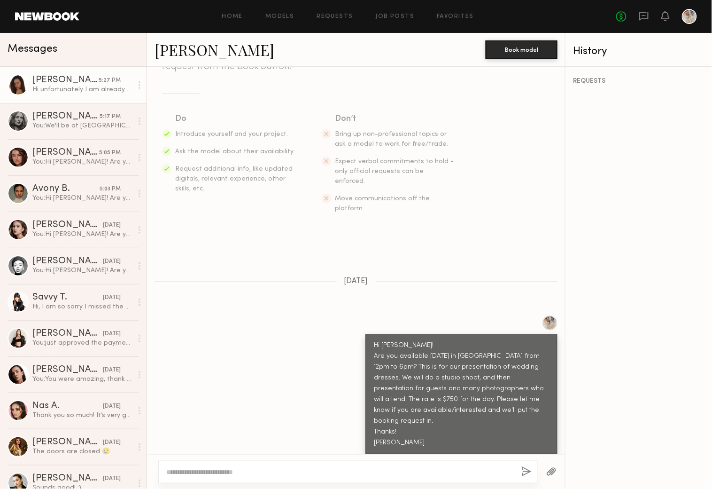
scroll to position [234, 0]
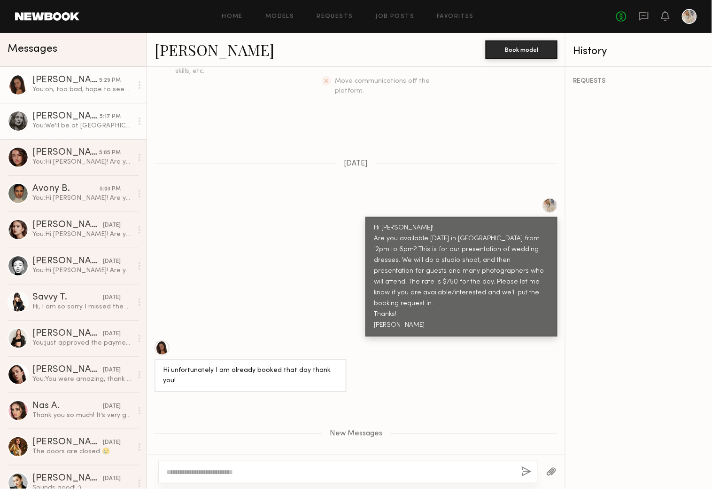
click at [74, 121] on div "Rebecca H." at bounding box center [65, 116] width 67 height 9
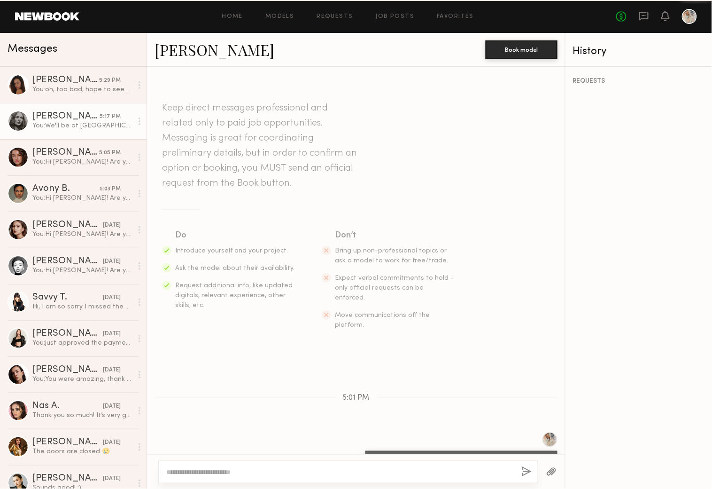
scroll to position [354, 0]
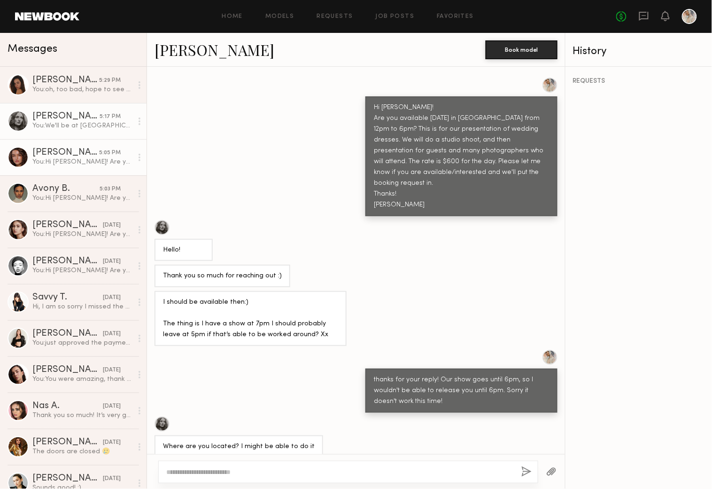
click at [43, 152] on div "Olviya K." at bounding box center [65, 152] width 67 height 9
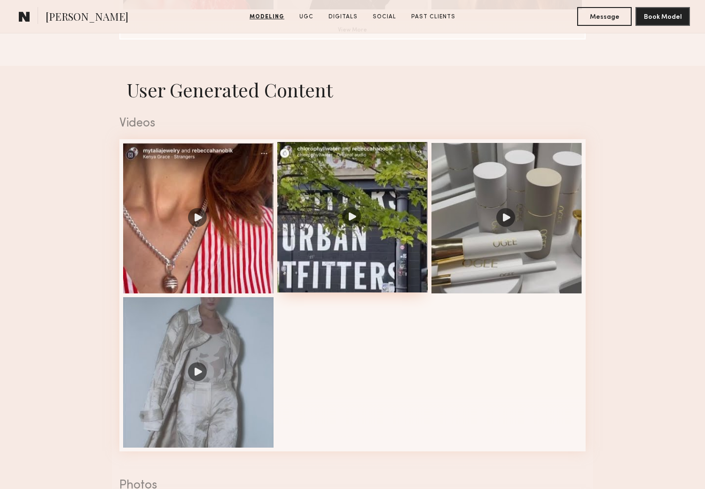
scroll to position [940, 0]
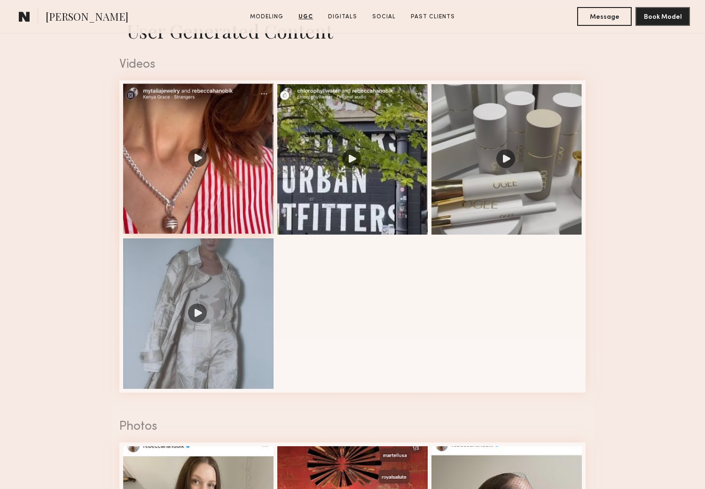
click at [197, 161] on div at bounding box center [198, 158] width 150 height 150
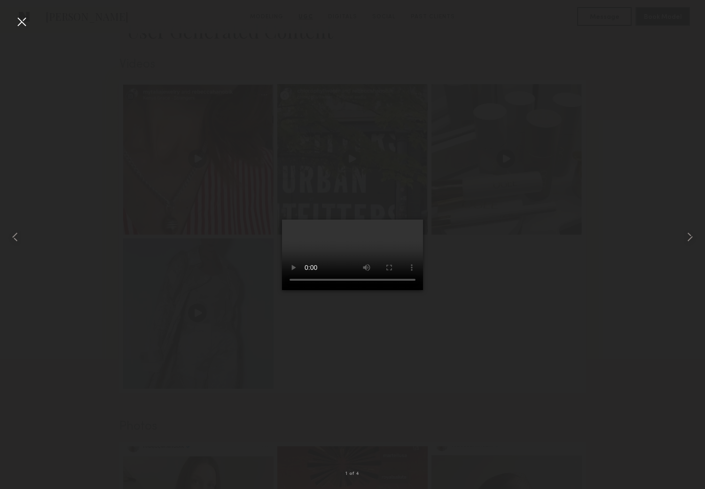
click at [18, 17] on div at bounding box center [21, 21] width 15 height 15
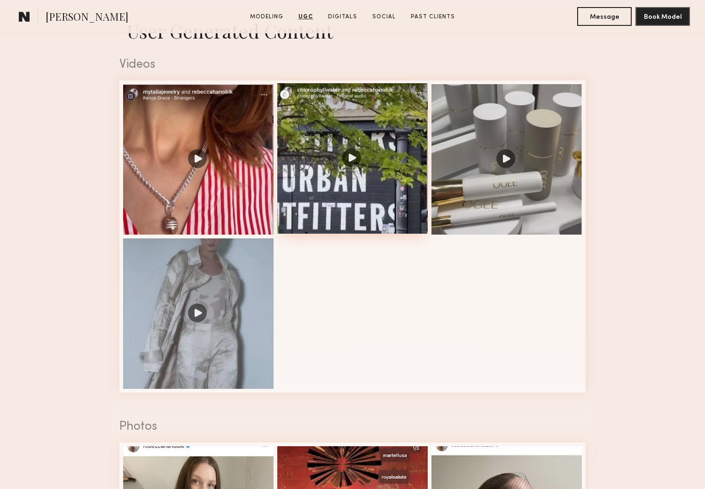
click at [350, 161] on div at bounding box center [352, 158] width 150 height 150
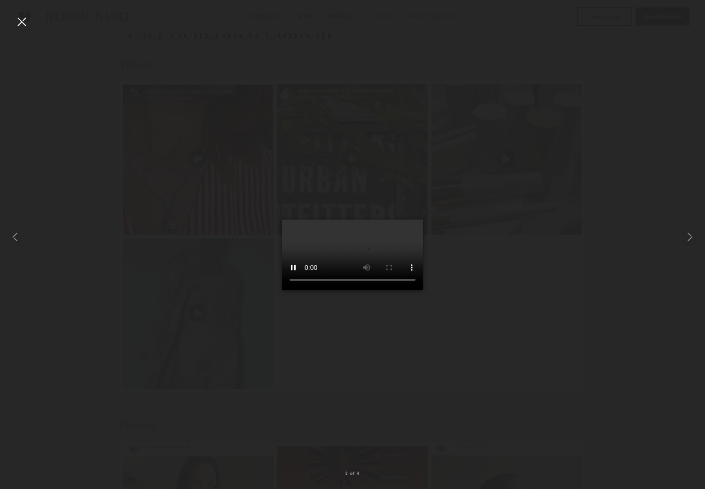
click at [20, 16] on div at bounding box center [21, 21] width 15 height 15
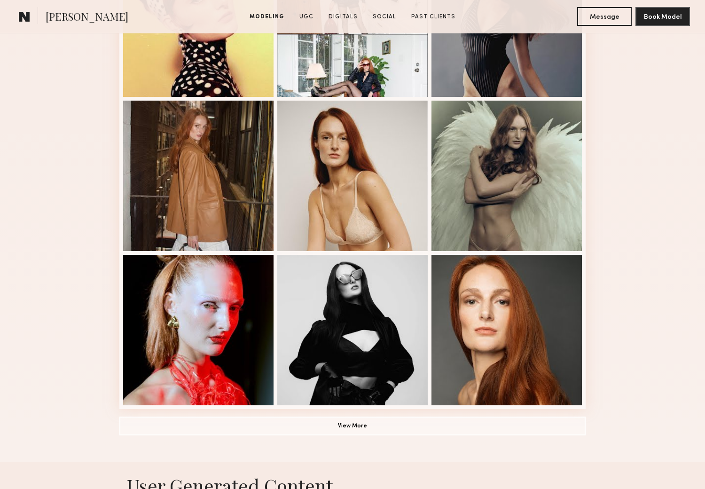
scroll to position [470, 0]
